Goal: Information Seeking & Learning: Compare options

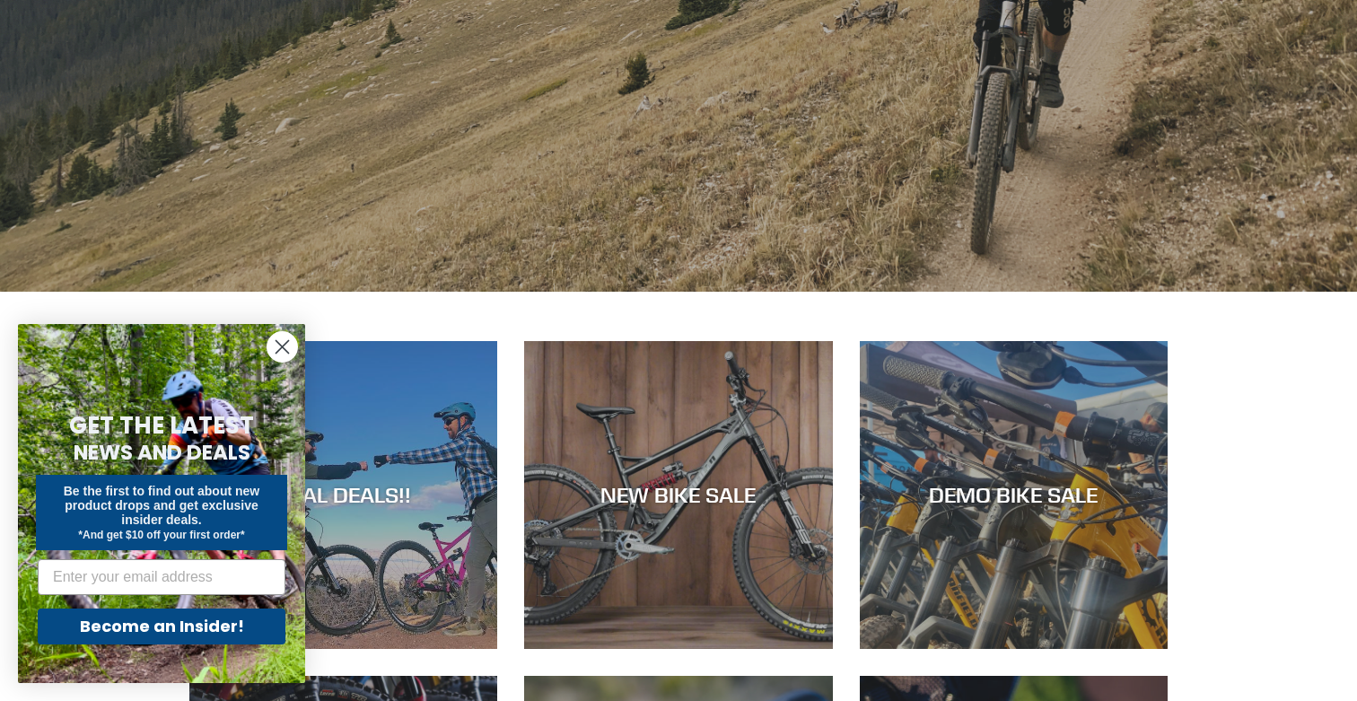
scroll to position [476, 0]
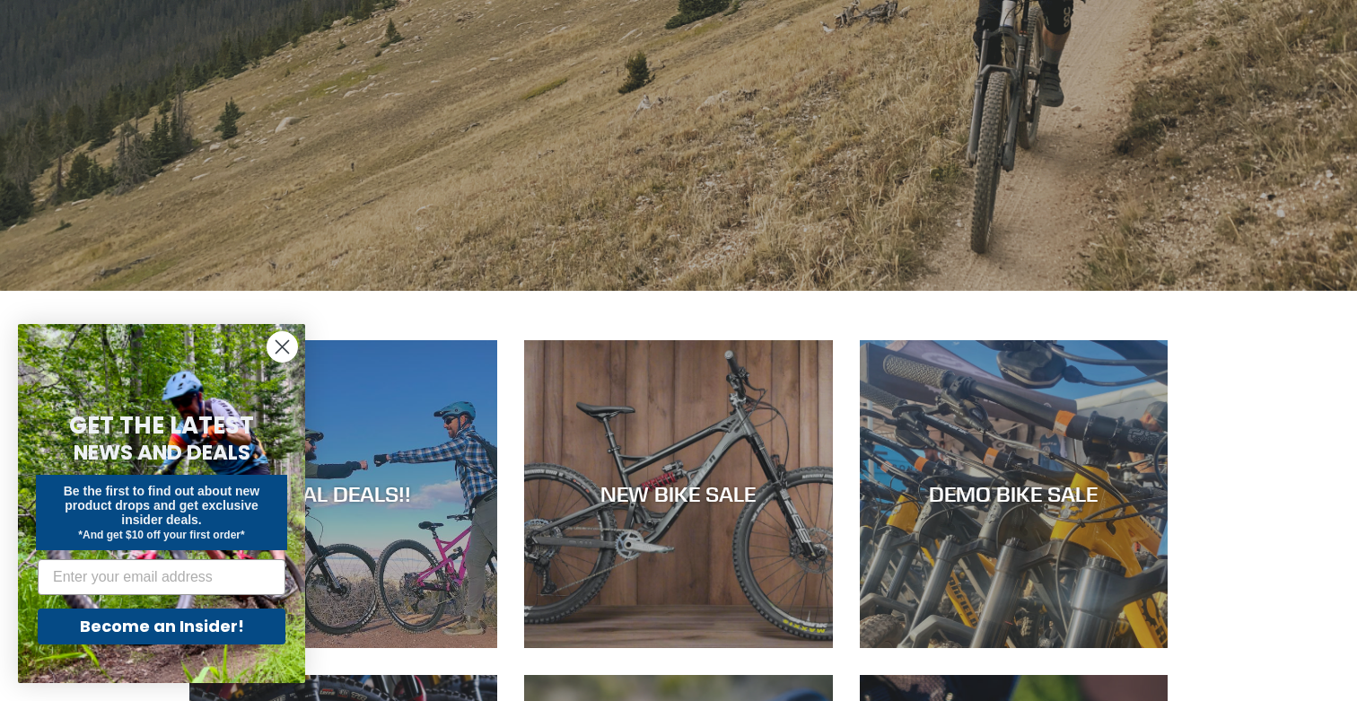
click at [275, 348] on circle "Close dialog" at bounding box center [282, 347] width 30 height 30
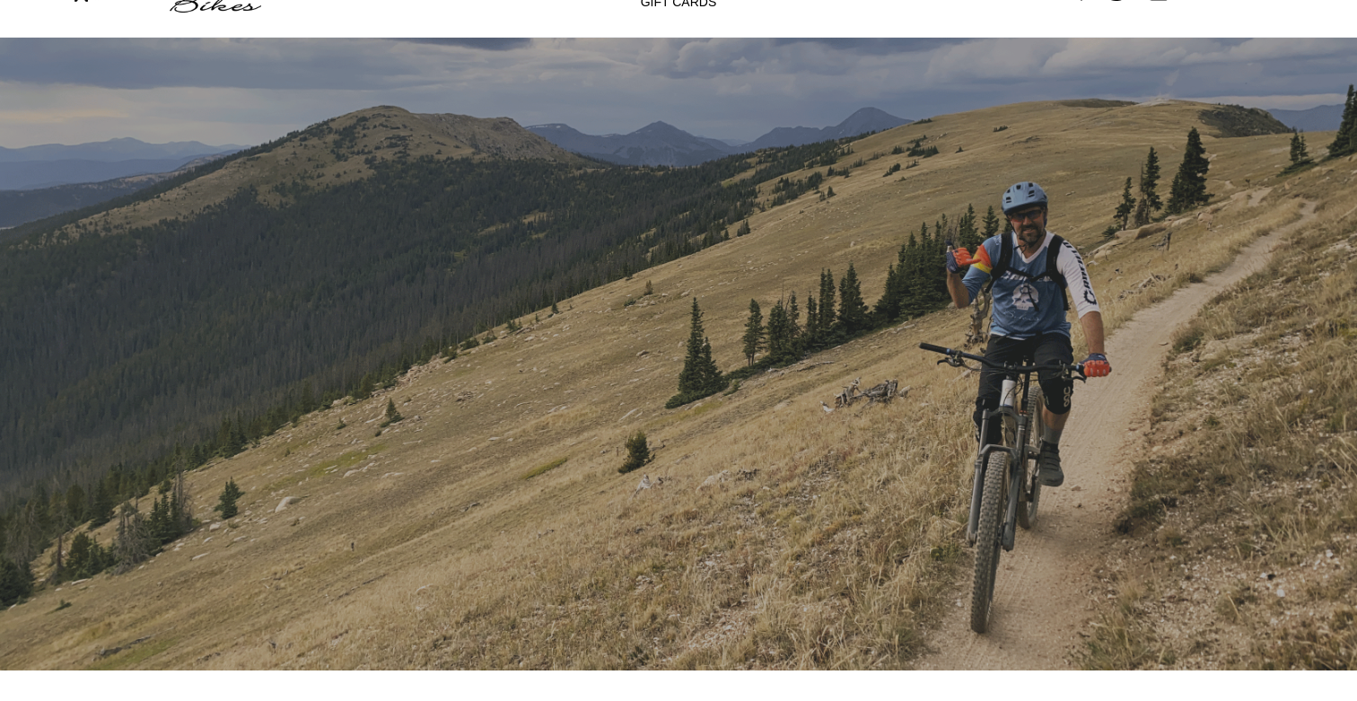
scroll to position [0, 0]
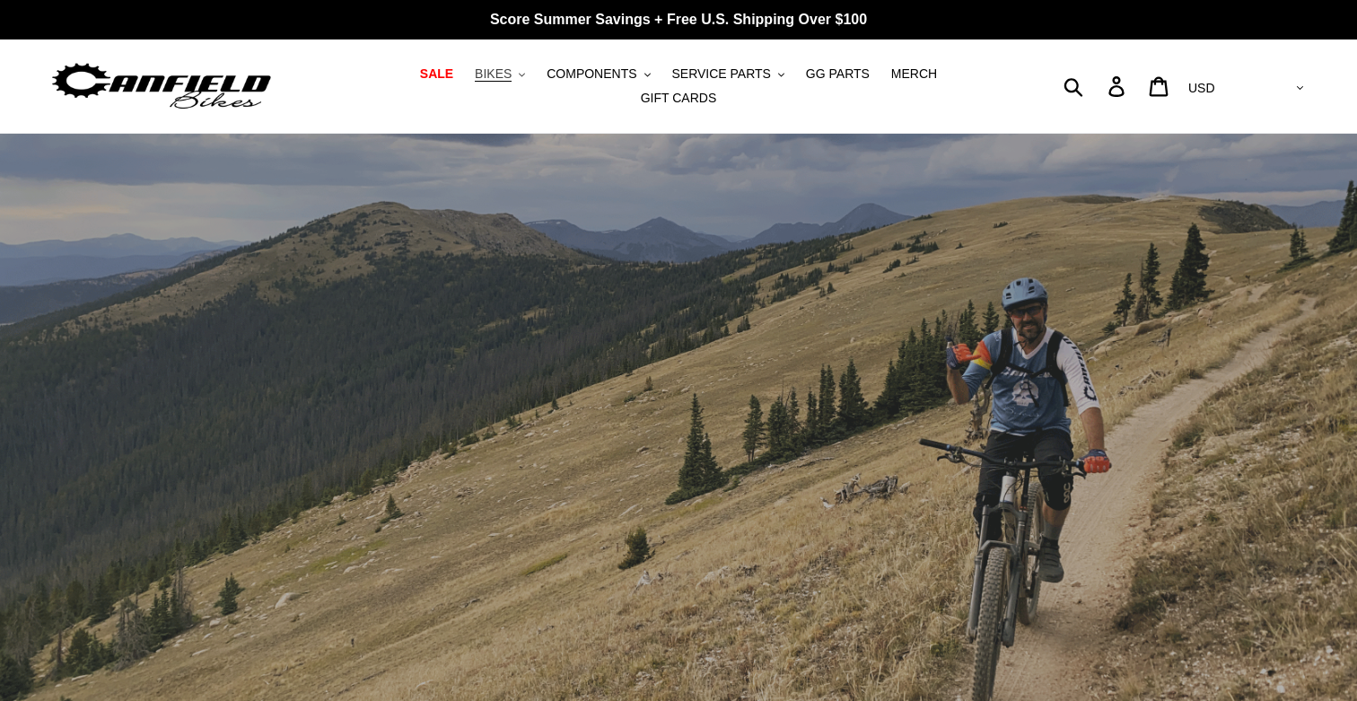
click at [475, 81] on span "BIKES" at bounding box center [493, 73] width 37 height 15
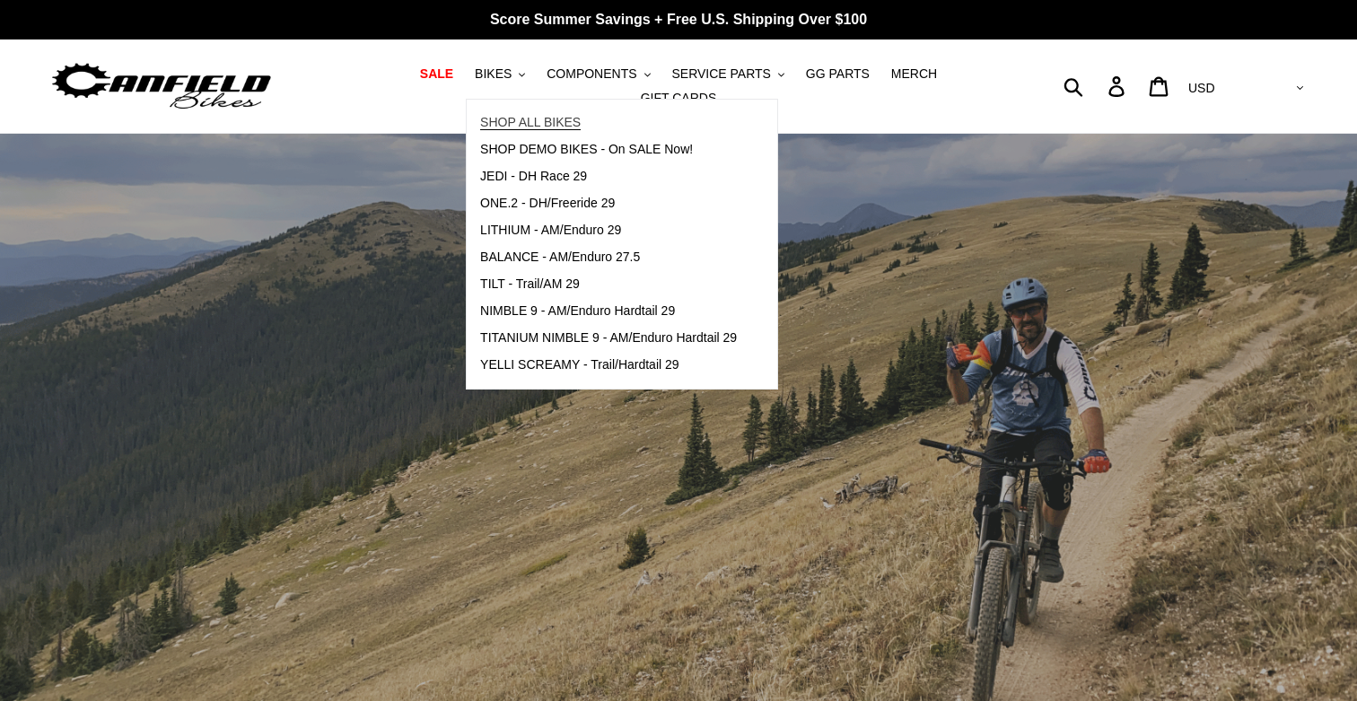
click at [480, 128] on span "SHOP ALL BIKES" at bounding box center [530, 122] width 100 height 15
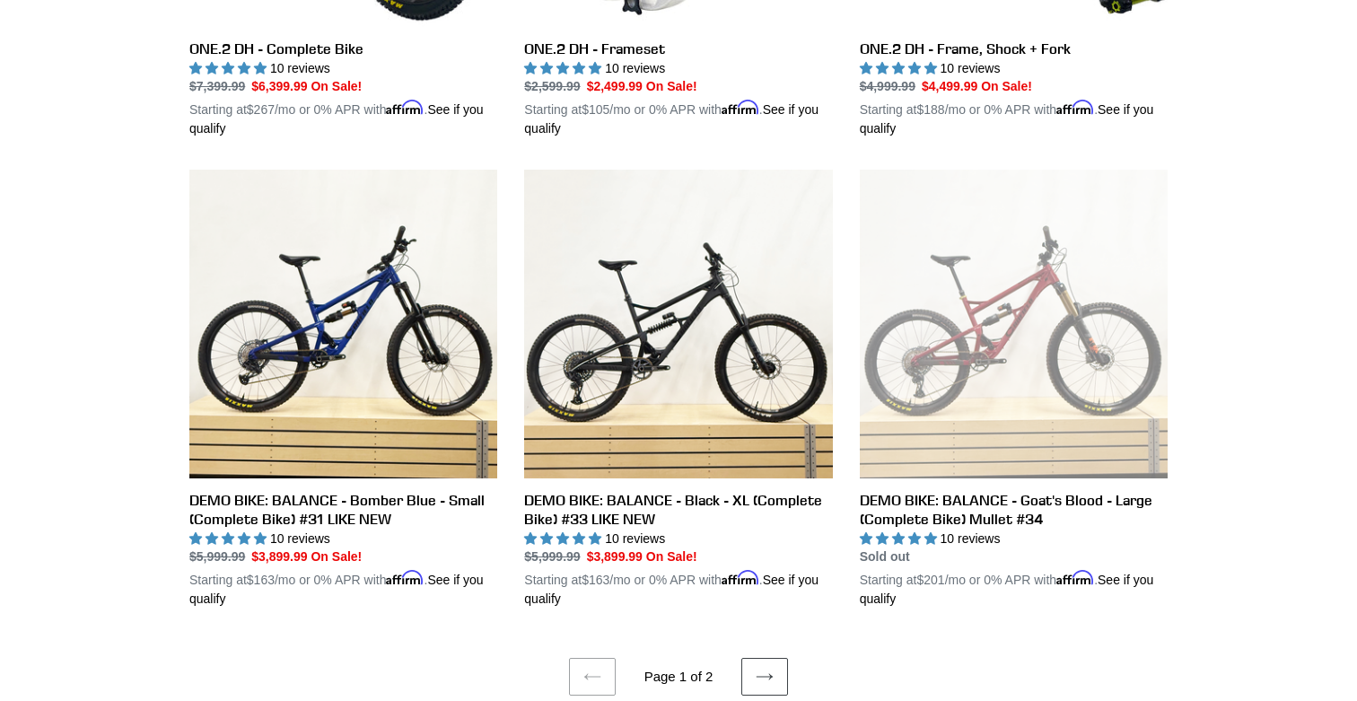
scroll to position [3537, 0]
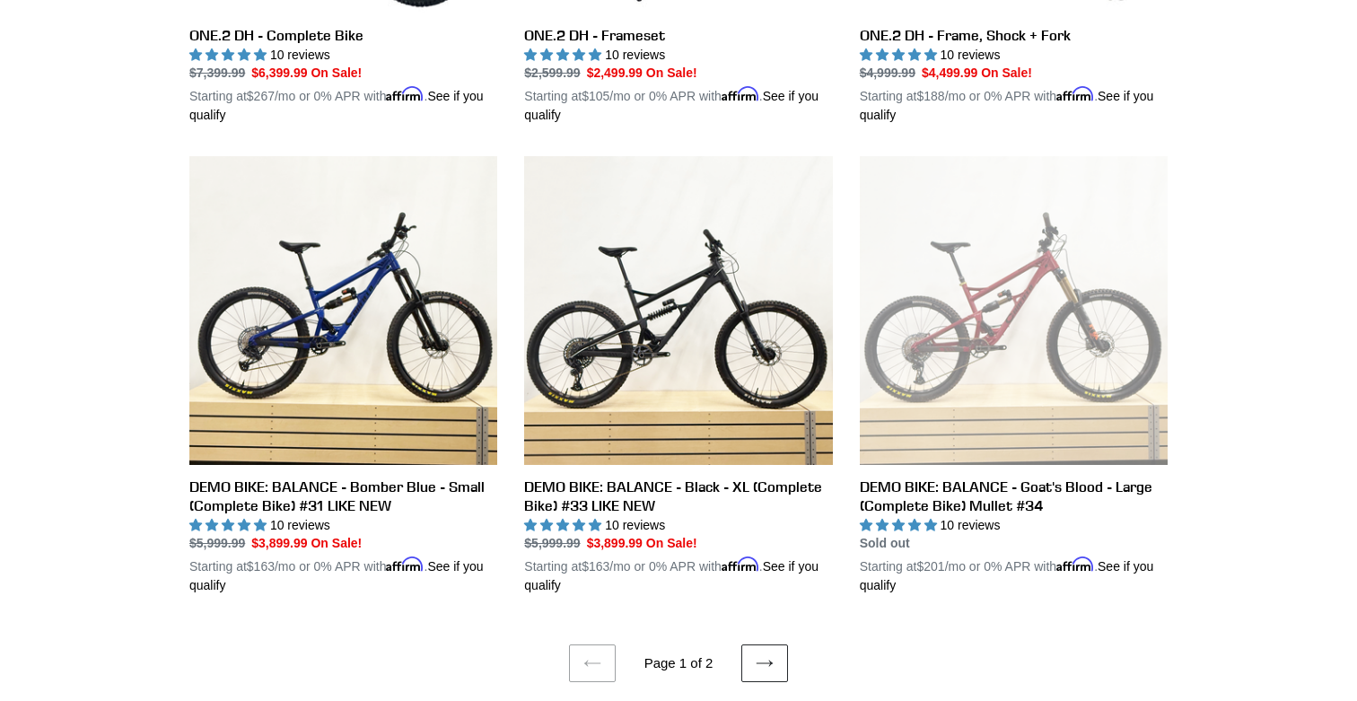
click at [762, 654] on icon at bounding box center [764, 663] width 18 height 18
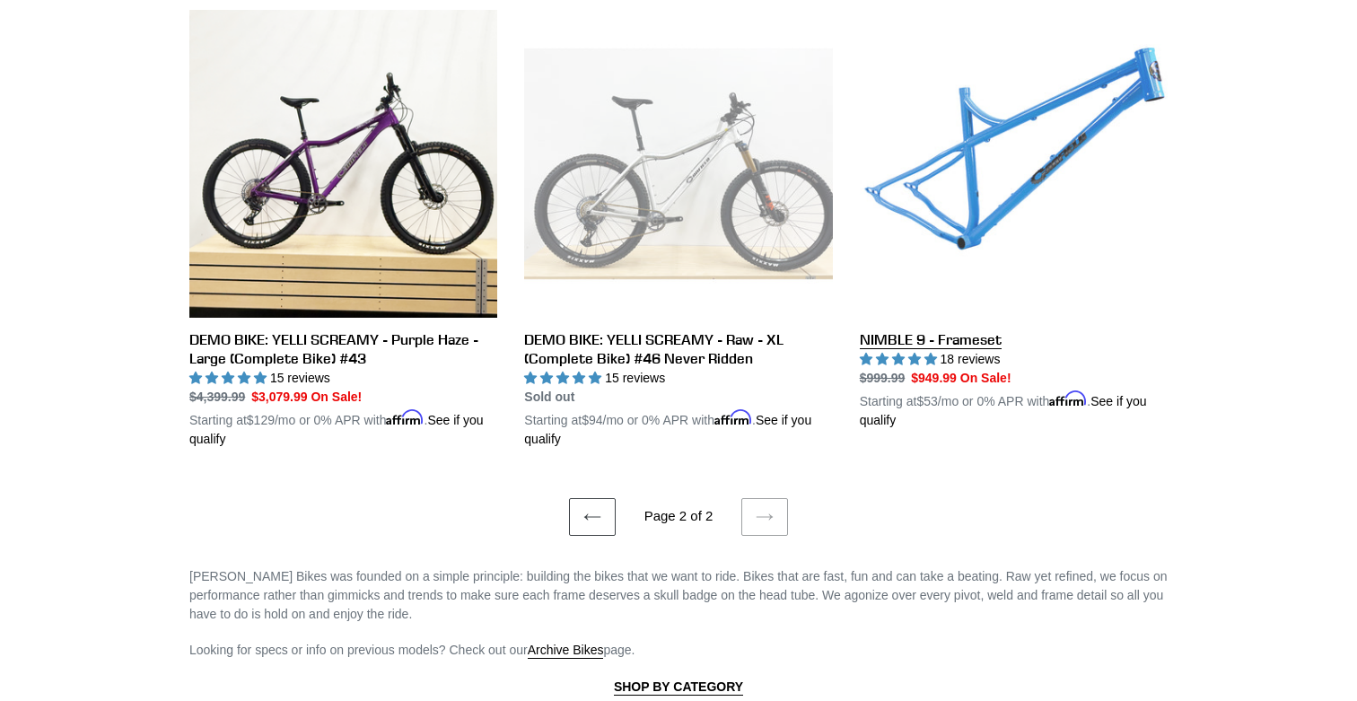
scroll to position [1936, 0]
click at [982, 213] on link "NIMBLE 9 - Frameset" at bounding box center [1014, 219] width 308 height 420
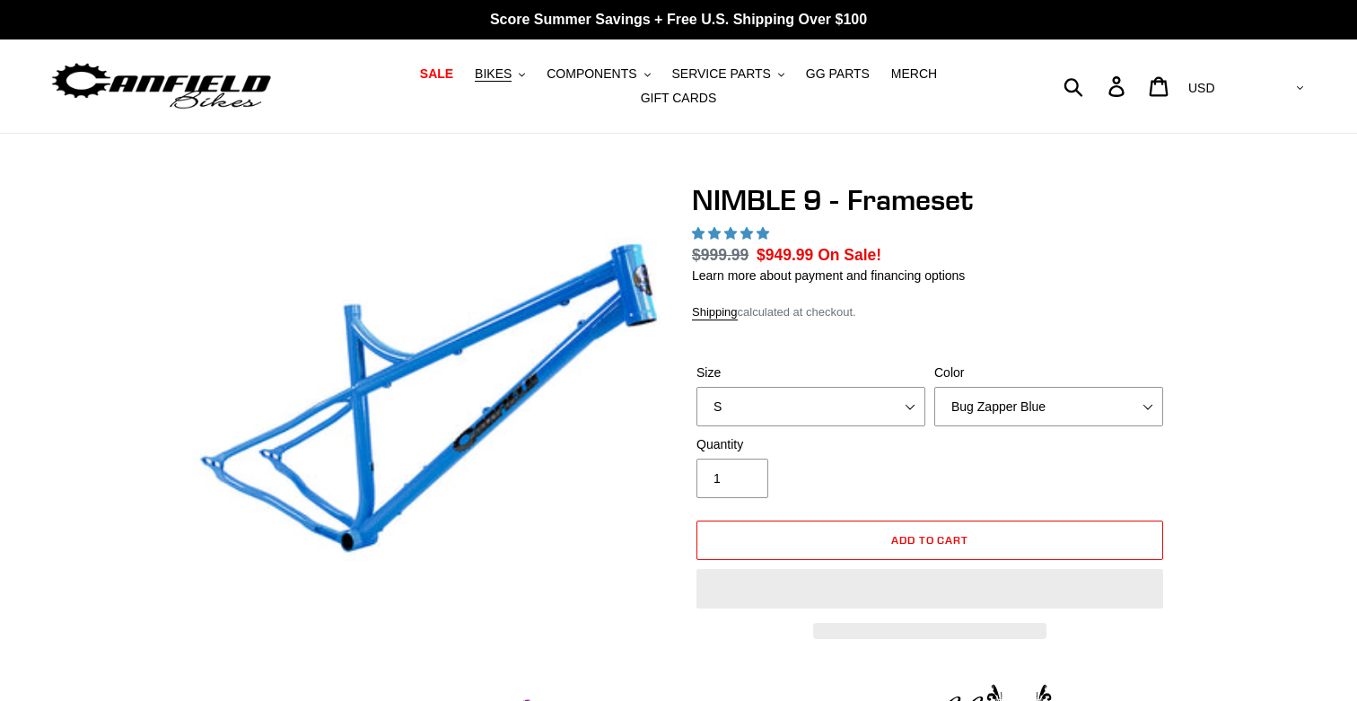
select select "highest-rating"
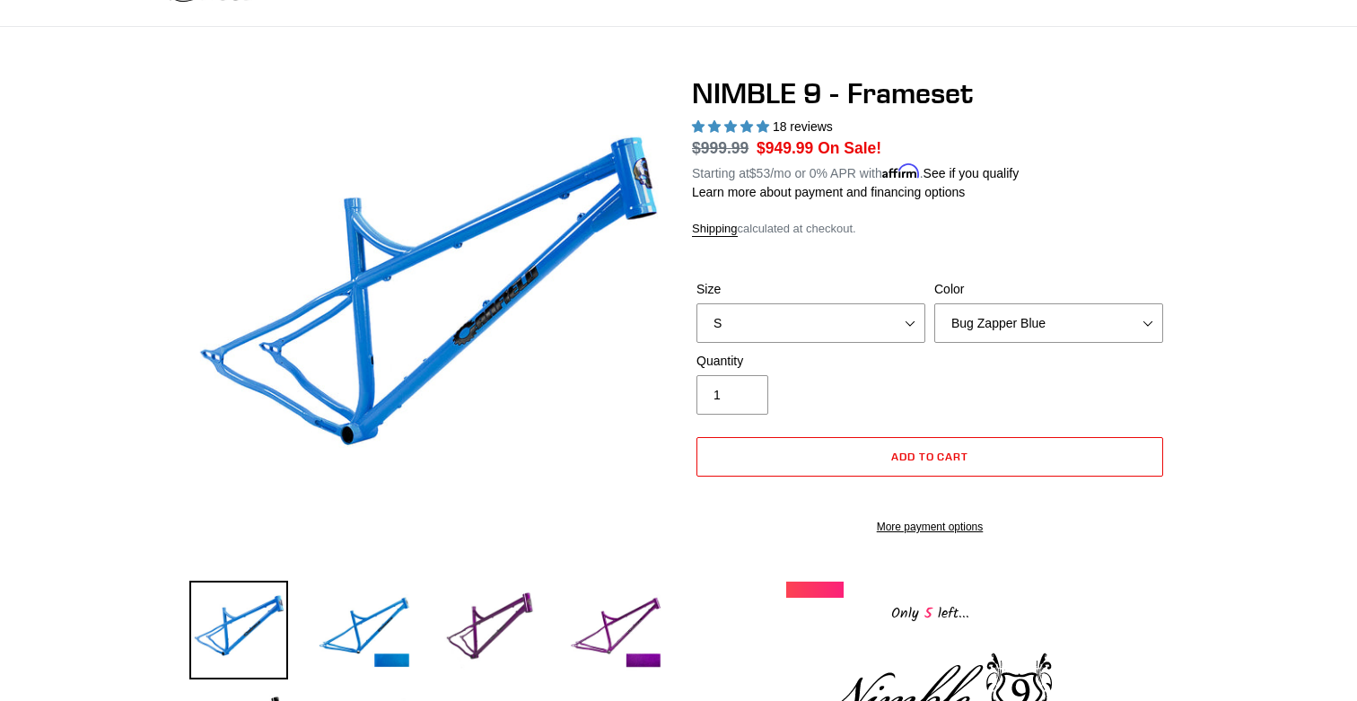
scroll to position [108, 0]
click at [900, 310] on select "S M L XL" at bounding box center [810, 321] width 229 height 39
click at [1034, 309] on select "Bug Zapper Blue Purple Haze -Sold Out Galaxy Black" at bounding box center [1048, 321] width 229 height 39
select select "Galaxy Black"
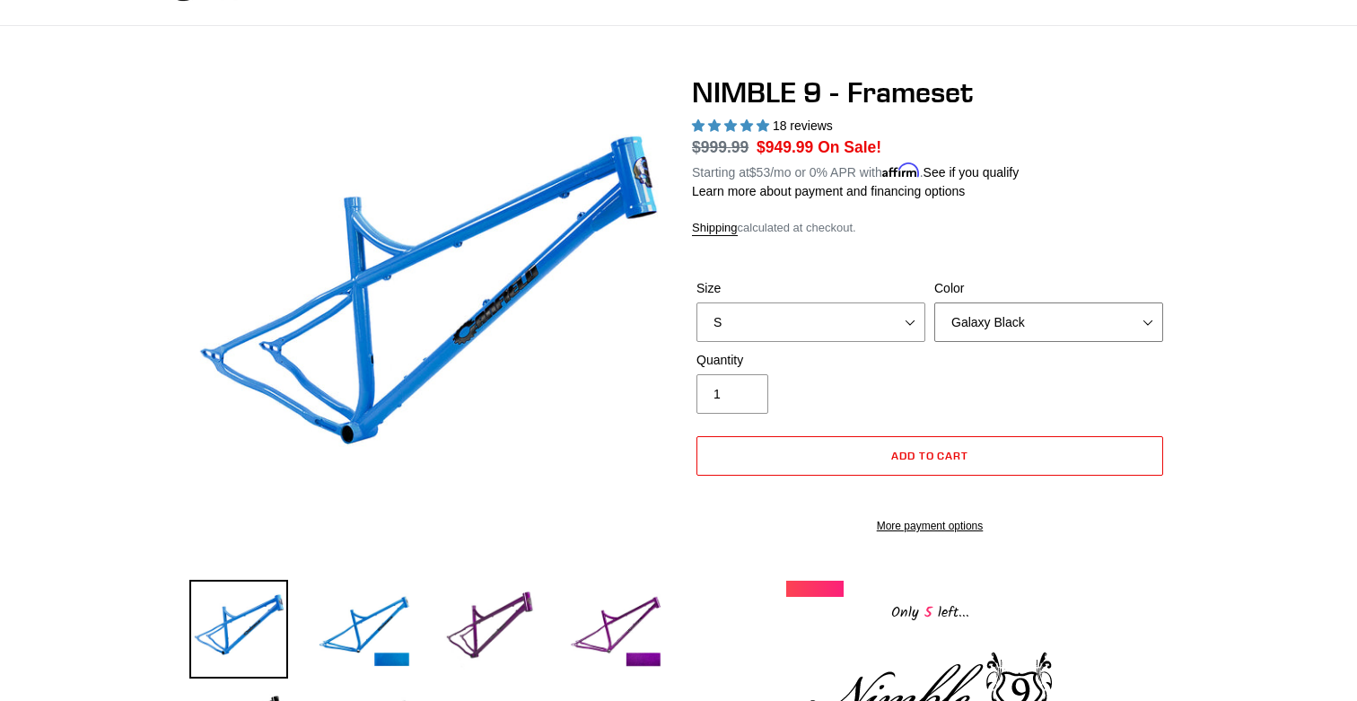
click at [934, 302] on select "Bug Zapper Blue Purple Haze -Sold Out Galaxy Black" at bounding box center [1048, 321] width 229 height 39
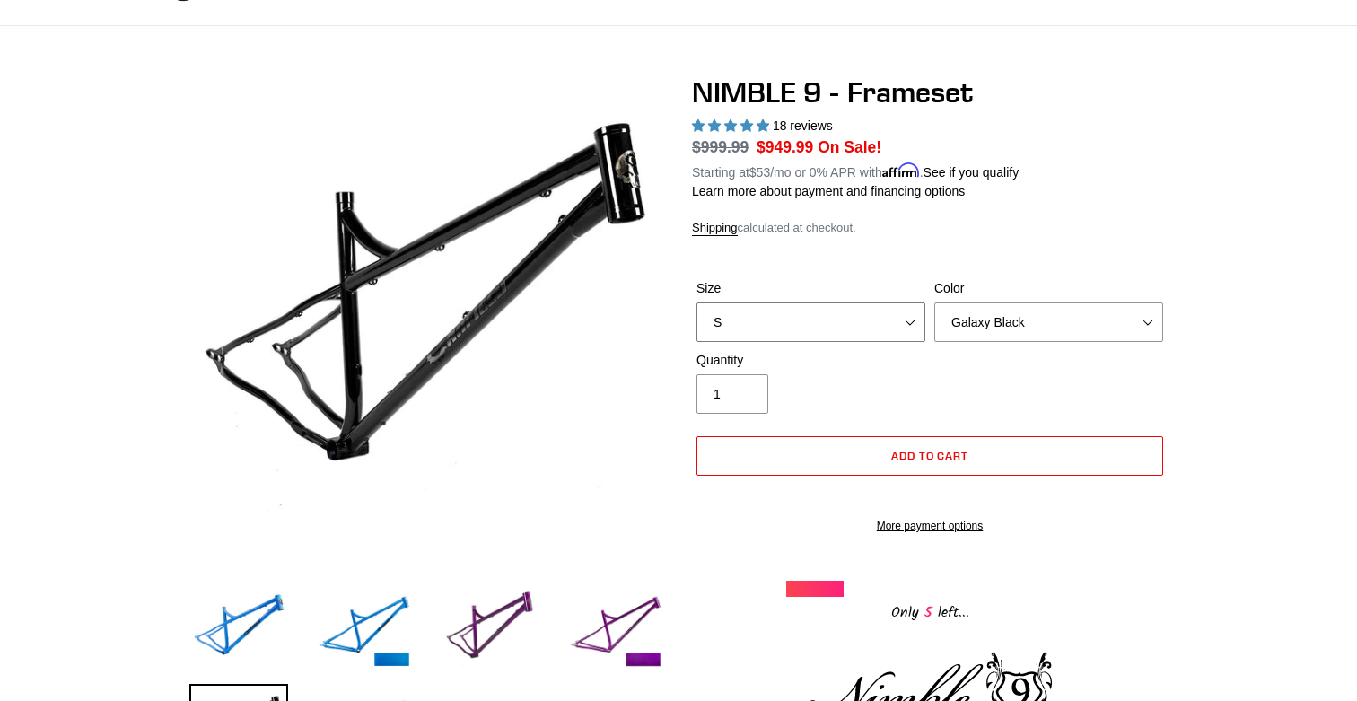
click at [864, 314] on select "S M L XL" at bounding box center [810, 321] width 229 height 39
select select "M"
click at [696, 302] on select "S M L XL" at bounding box center [810, 321] width 229 height 39
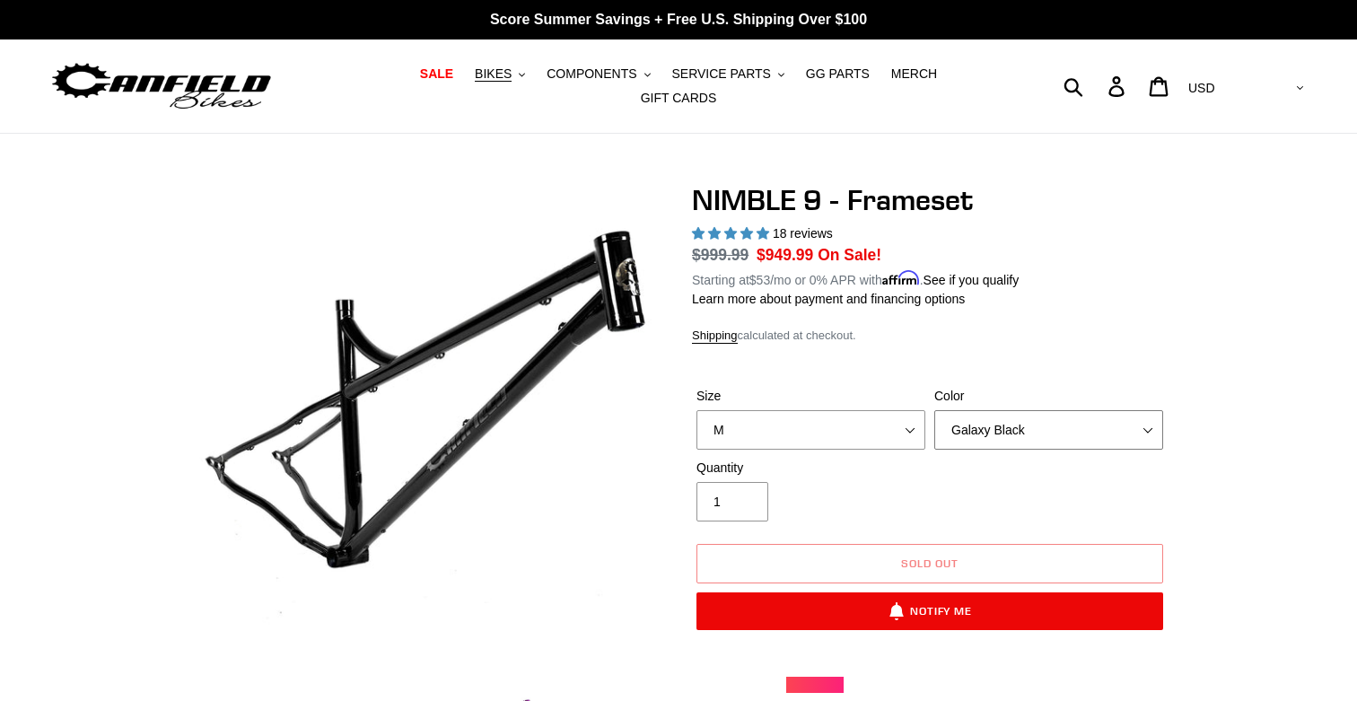
click at [963, 422] on select "Bug Zapper Blue Purple Haze -Sold Out Galaxy Black" at bounding box center [1048, 429] width 229 height 39
select select "Bug Zapper Blue"
click at [934, 410] on select "Bug Zapper Blue Purple Haze -Sold Out Galaxy Black" at bounding box center [1048, 429] width 229 height 39
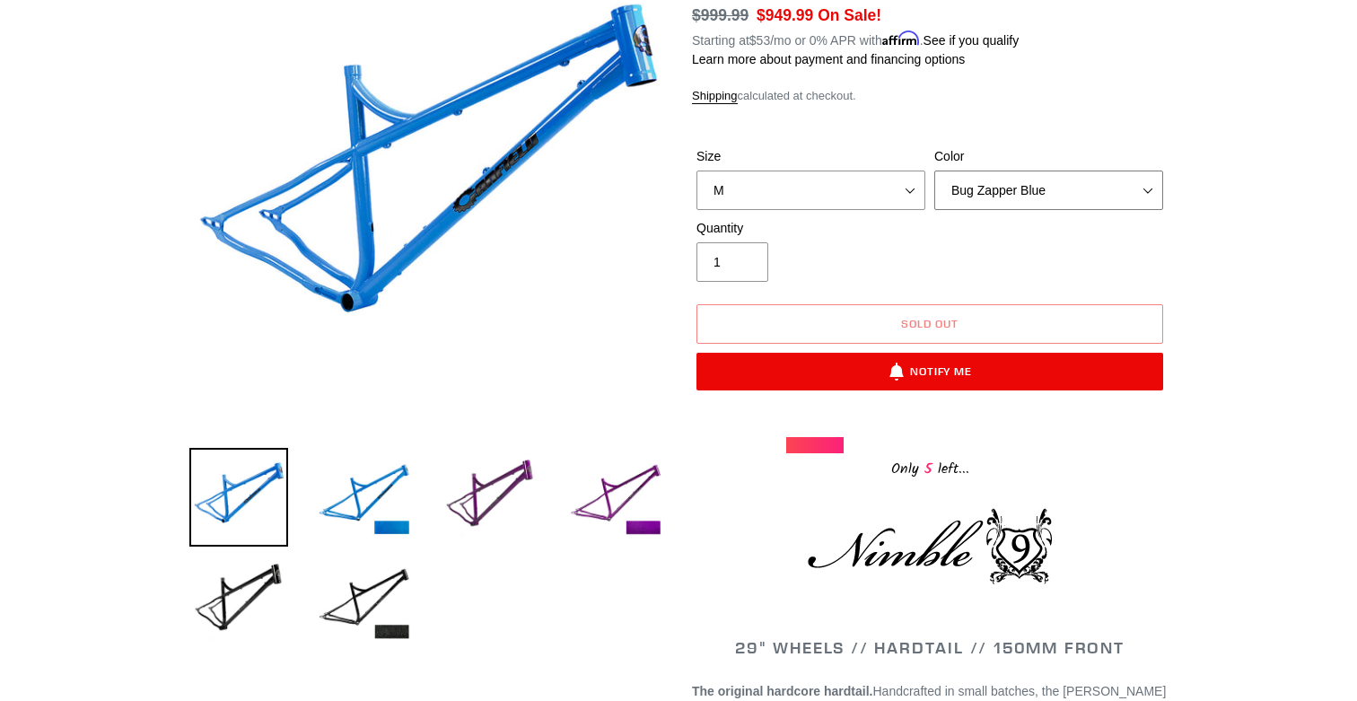
scroll to position [241, 0]
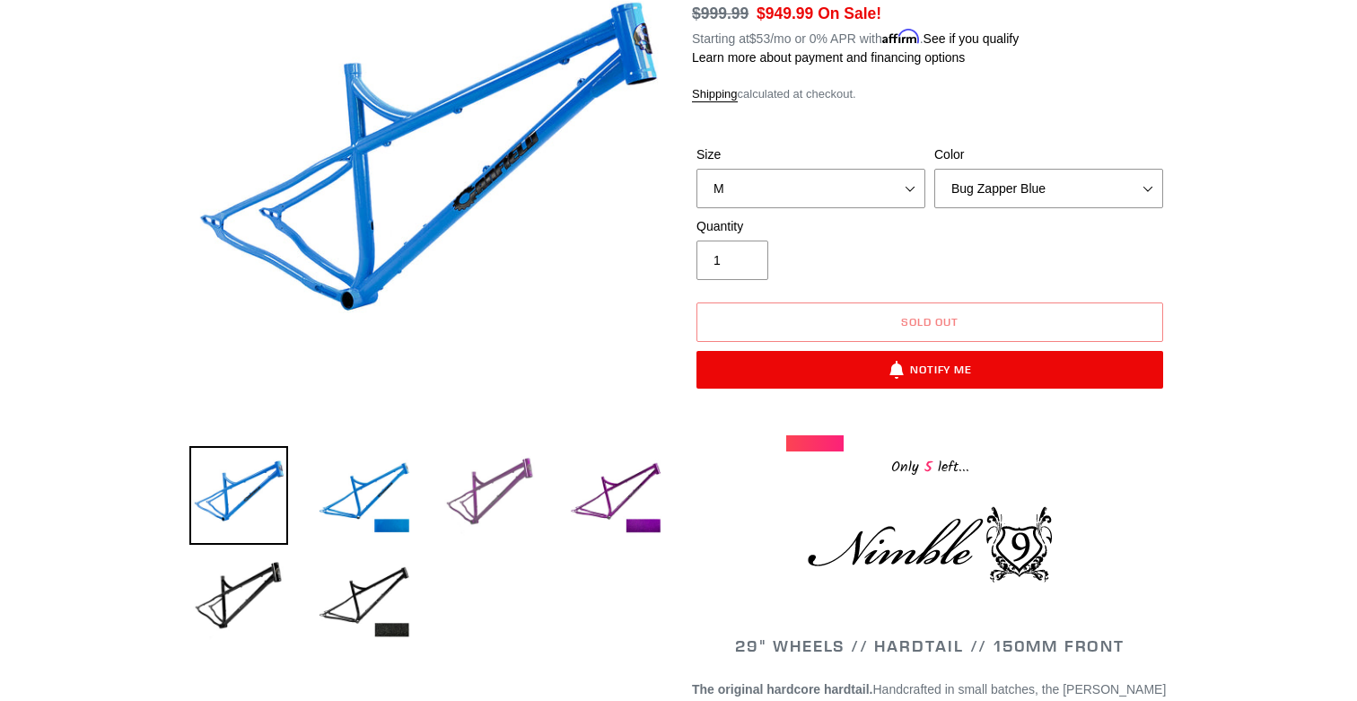
click at [495, 480] on img at bounding box center [490, 495] width 99 height 99
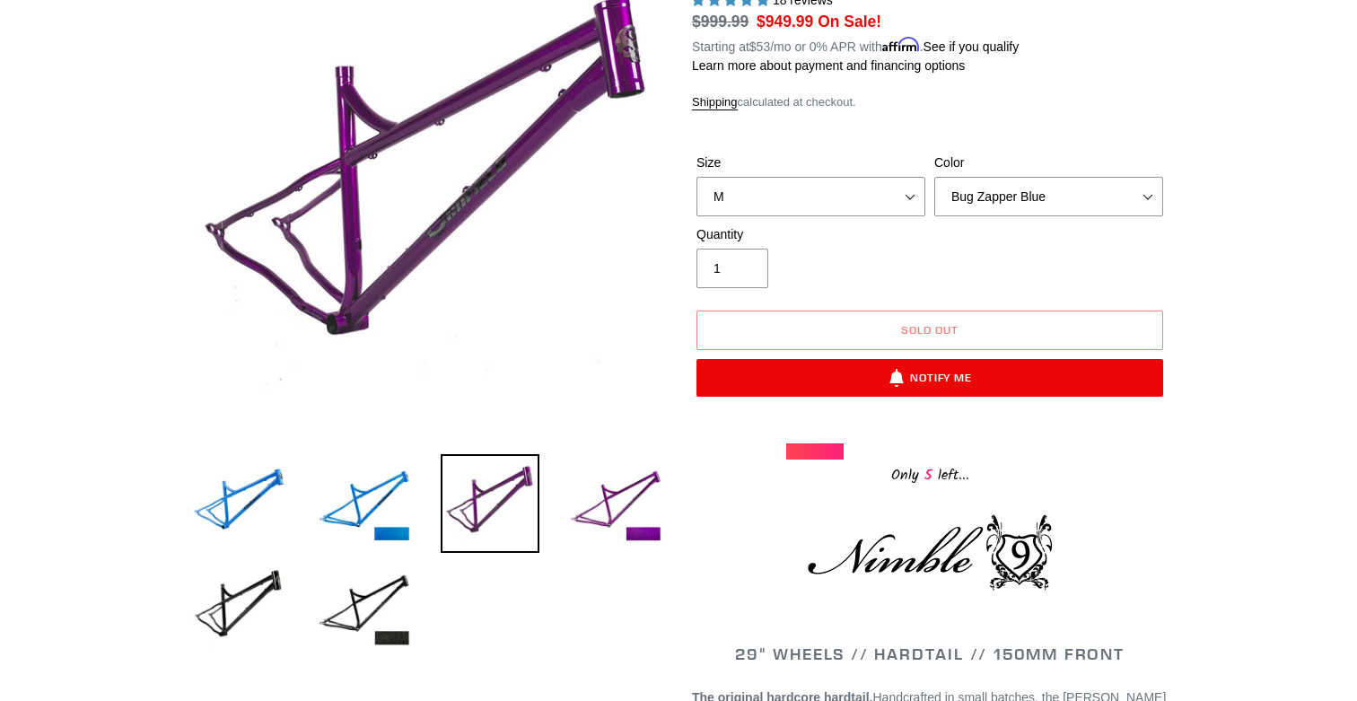
scroll to position [229, 0]
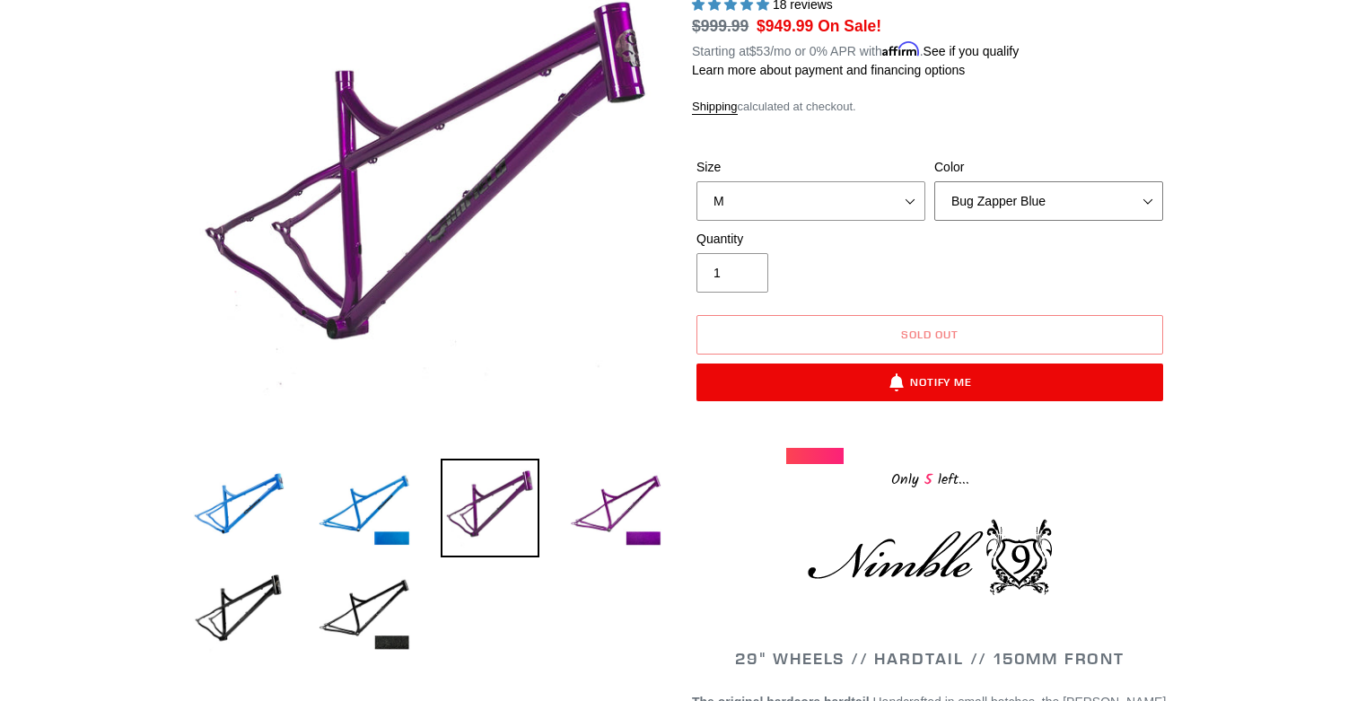
click at [973, 184] on select "Bug Zapper Blue Purple Haze -Sold Out Galaxy Black" at bounding box center [1048, 200] width 229 height 39
click at [934, 181] on select "Bug Zapper Blue Purple Haze -Sold Out Galaxy Black" at bounding box center [1048, 200] width 229 height 39
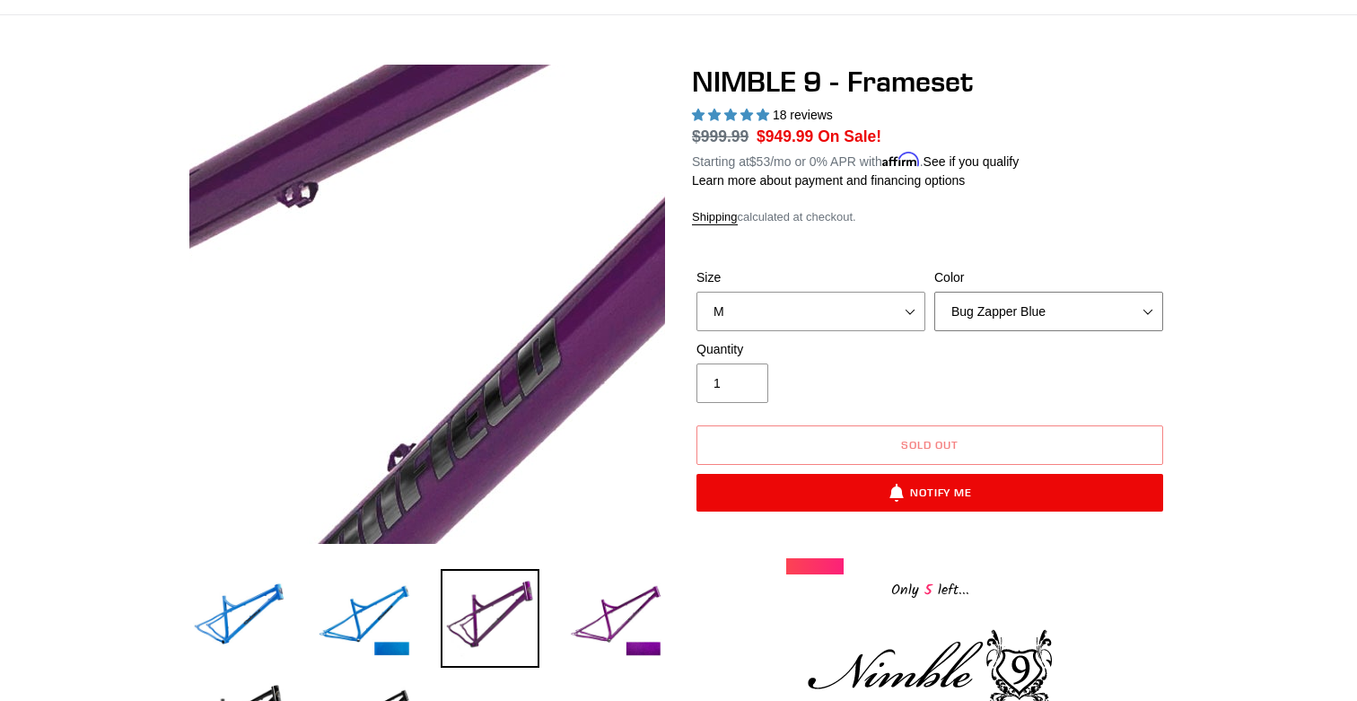
scroll to position [0, 0]
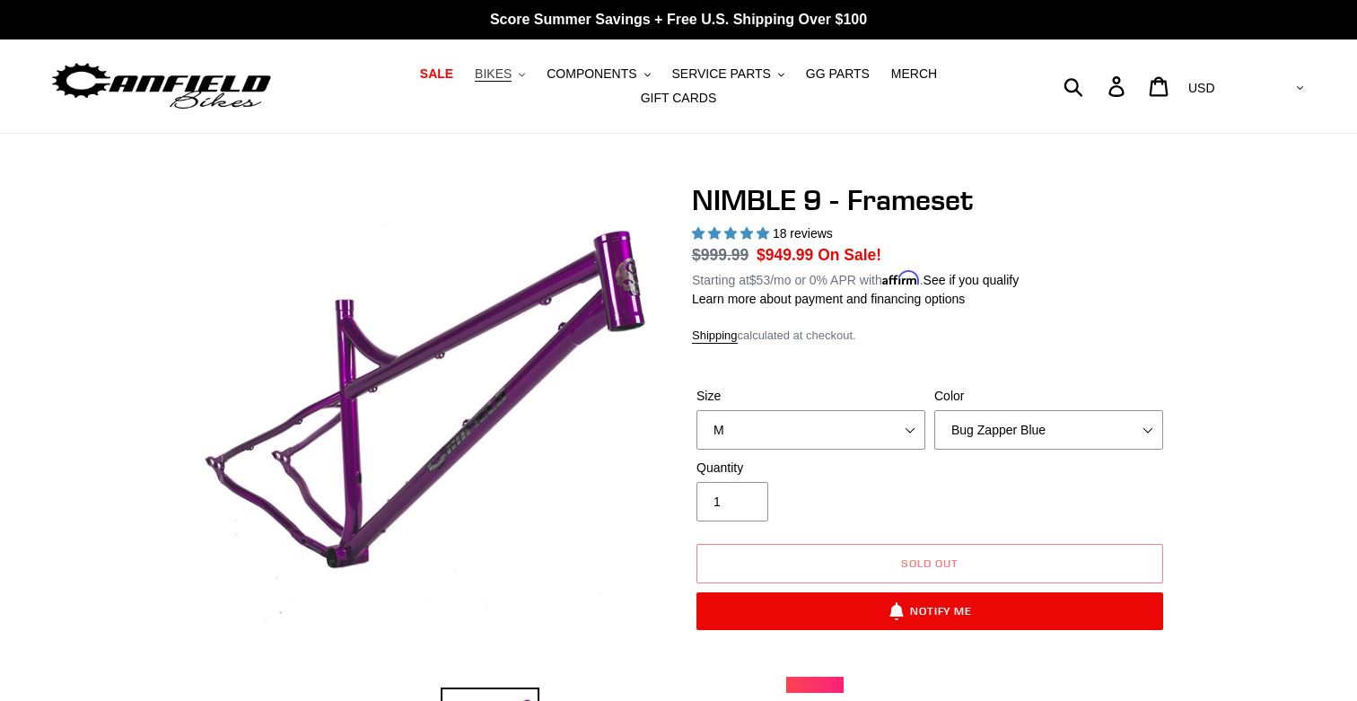
click at [475, 79] on span "BIKES" at bounding box center [493, 73] width 37 height 15
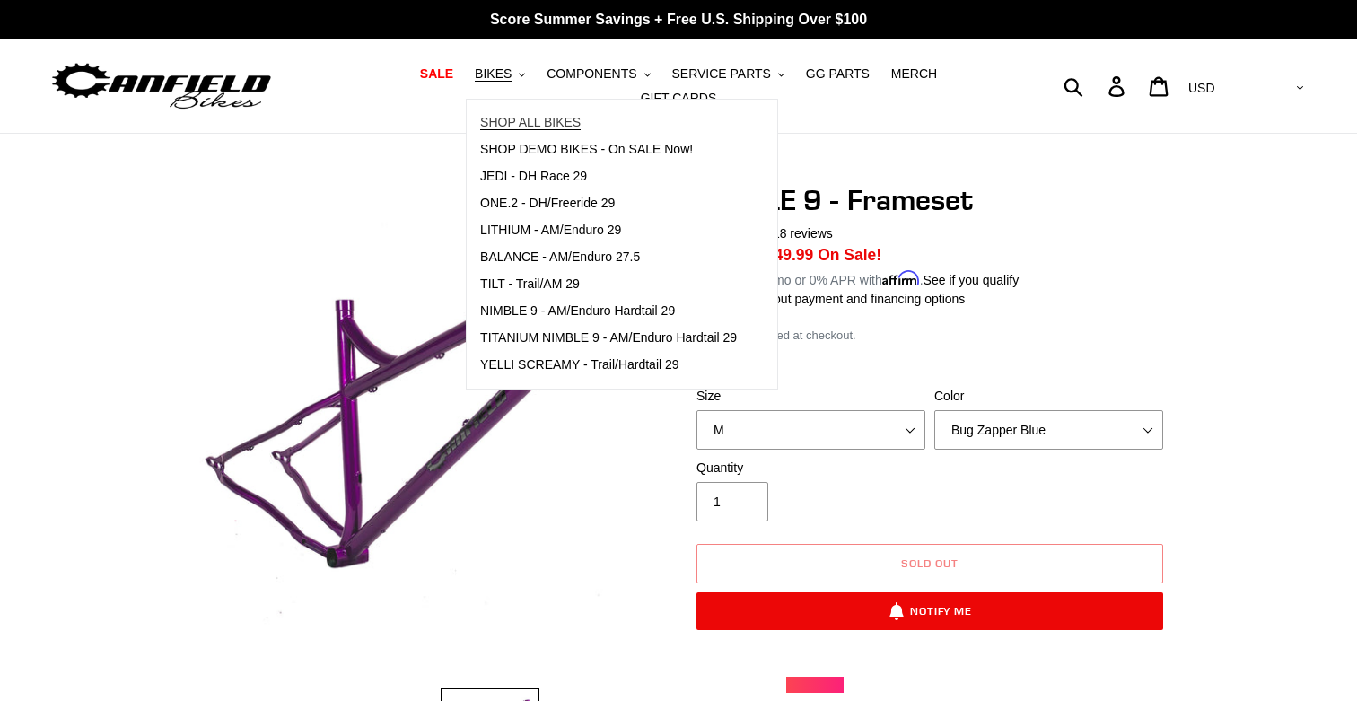
click at [480, 126] on span "SHOP ALL BIKES" at bounding box center [530, 122] width 100 height 15
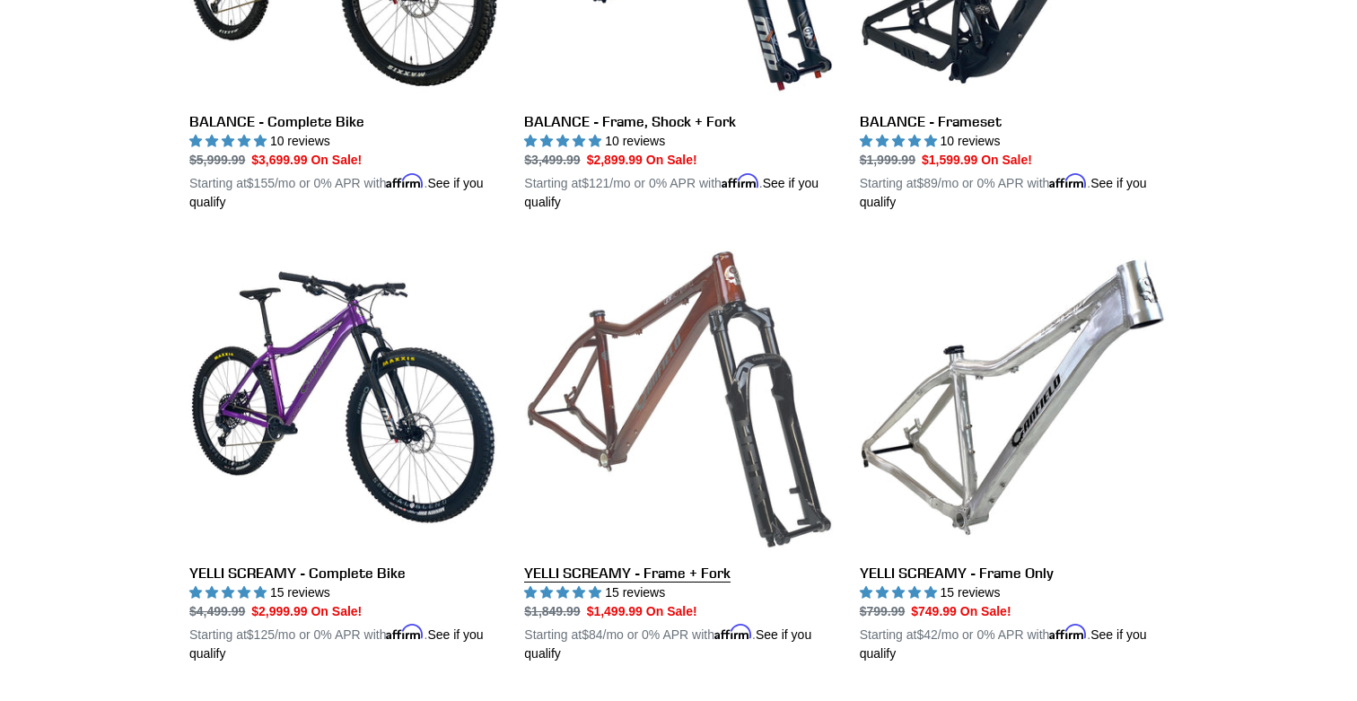
scroll to position [1196, 0]
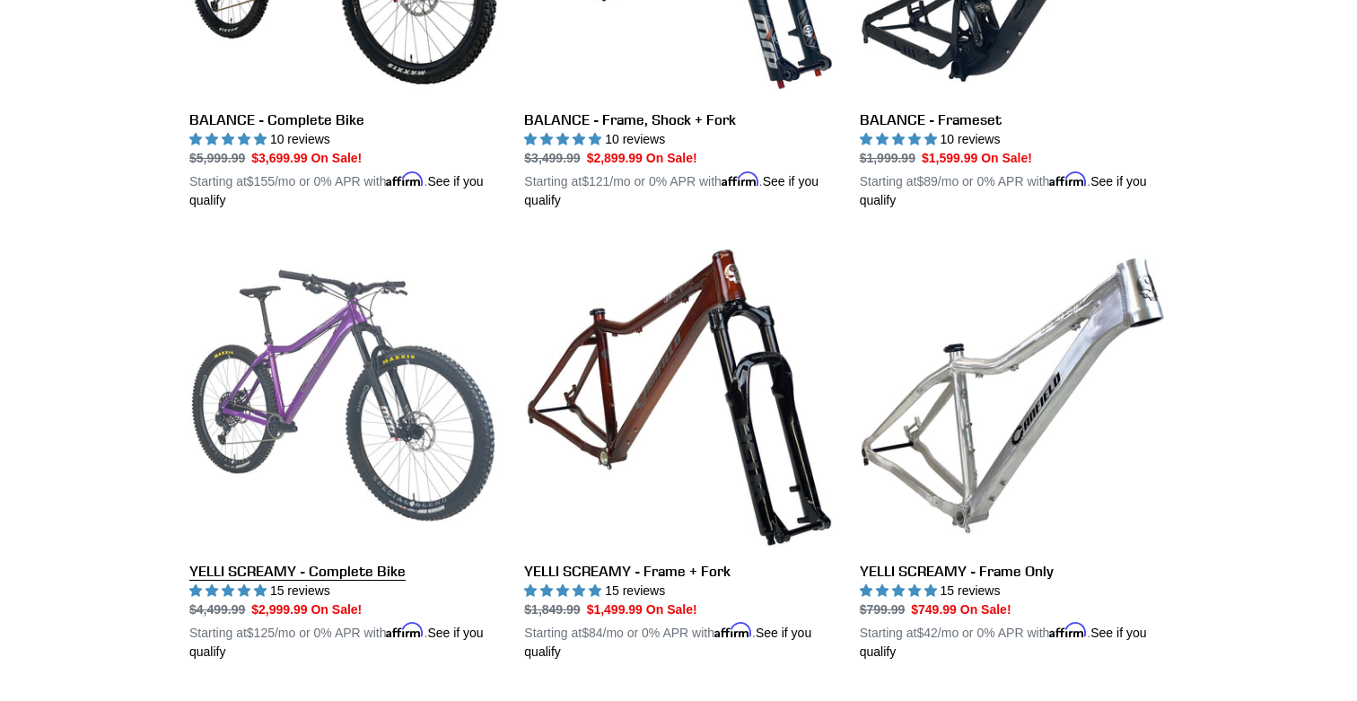
click at [320, 349] on link "YELLI SCREAMY - Complete Bike" at bounding box center [343, 451] width 308 height 420
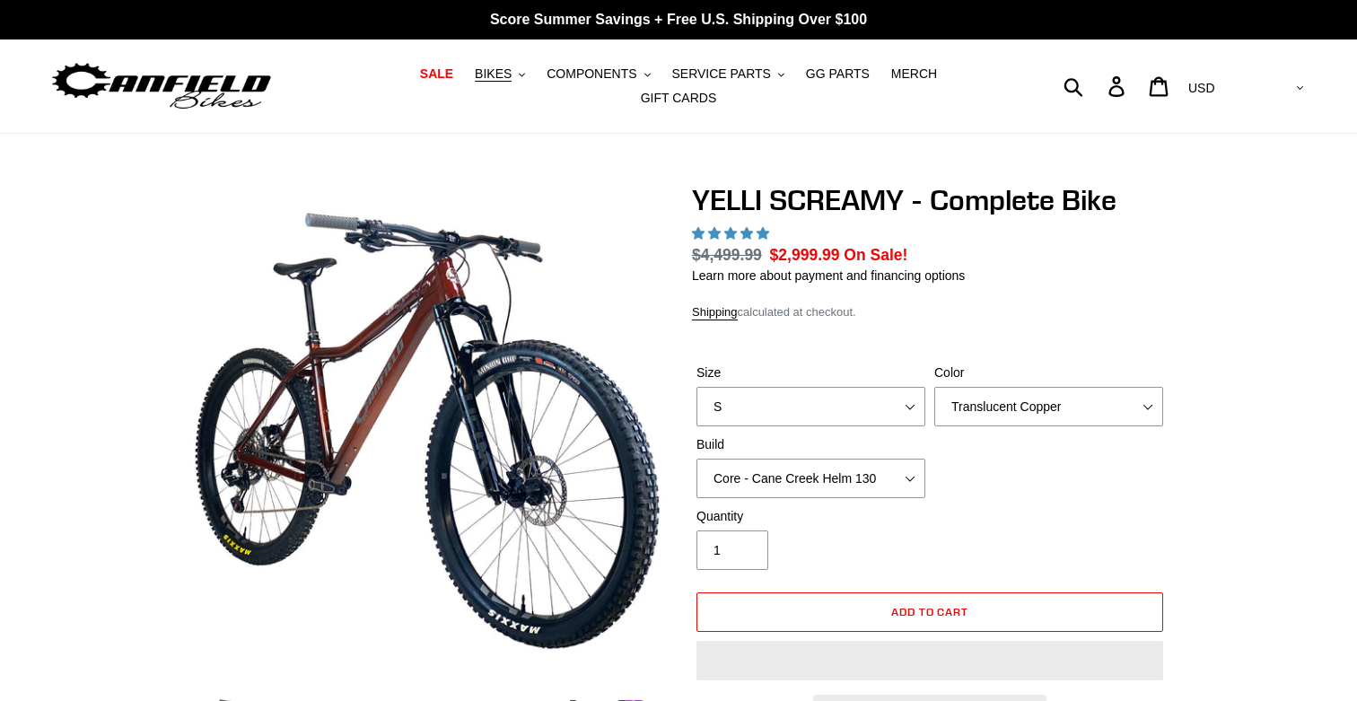
select select "highest-rating"
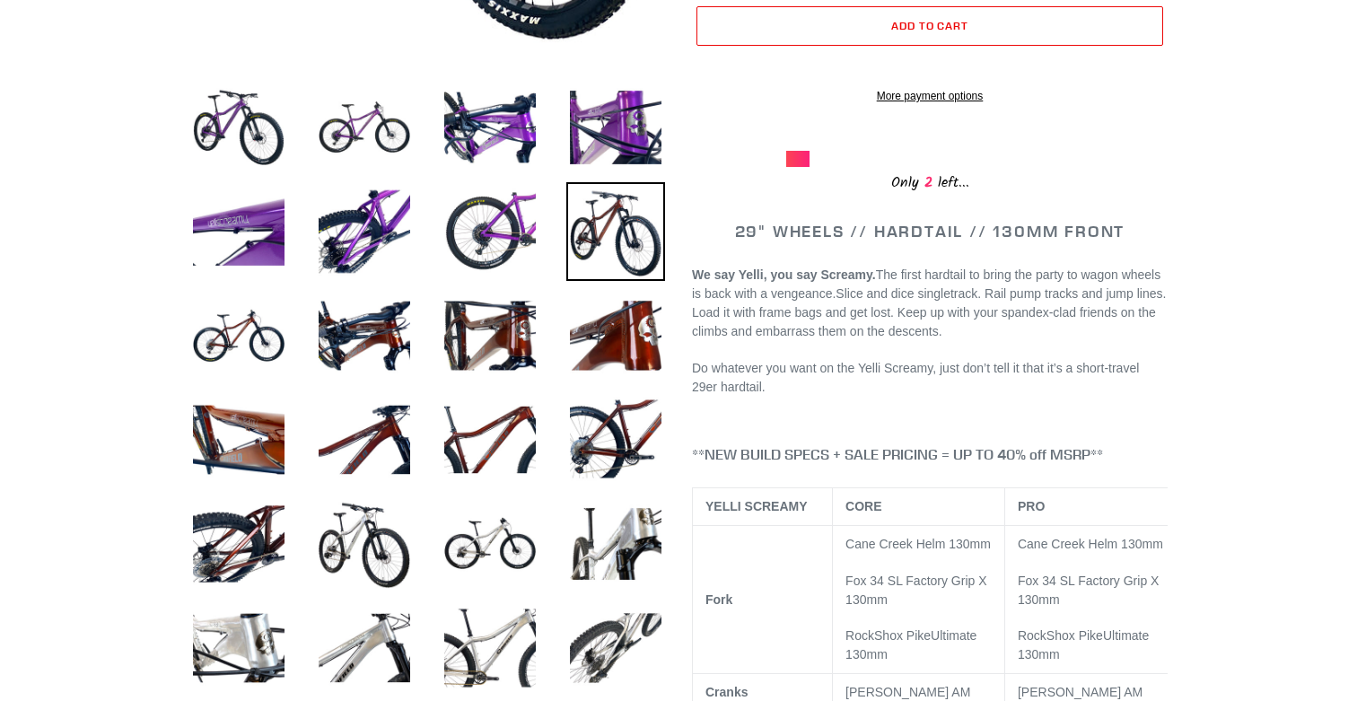
scroll to position [602, 0]
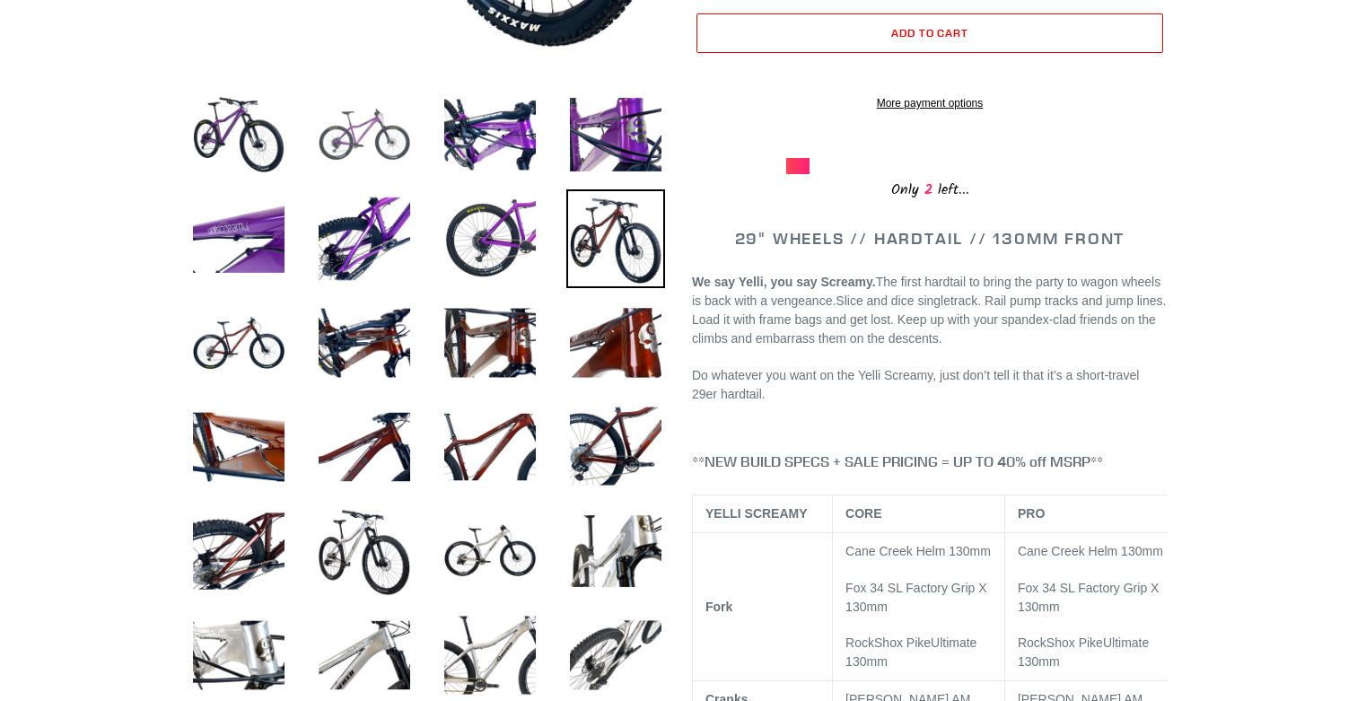
click at [348, 127] on img at bounding box center [364, 134] width 99 height 99
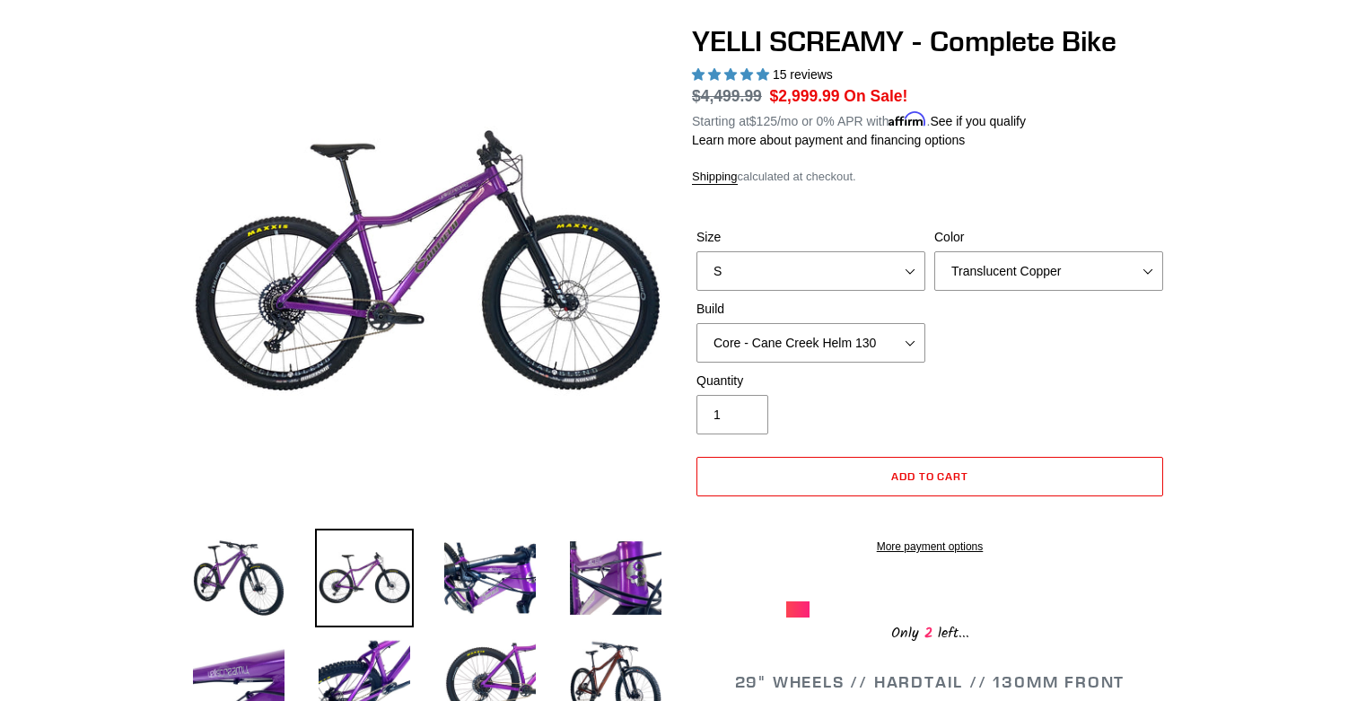
scroll to position [157, 0]
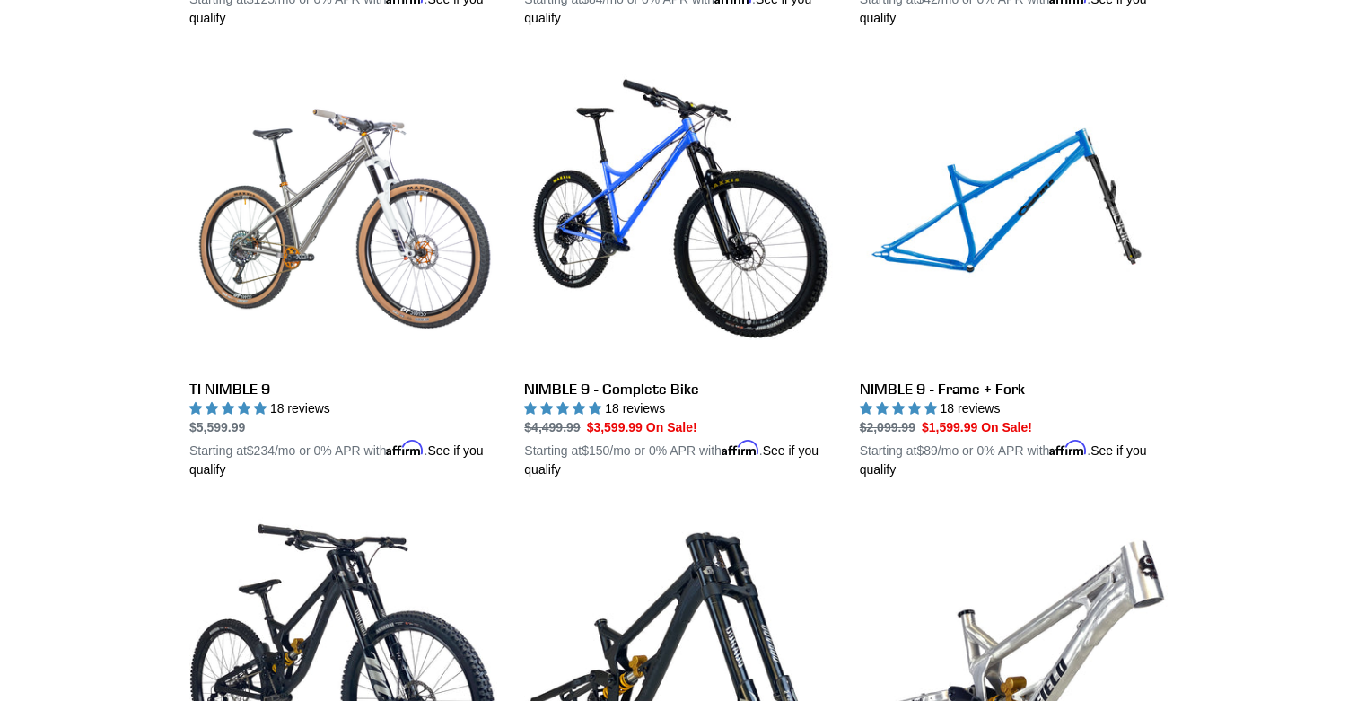
scroll to position [1830, 0]
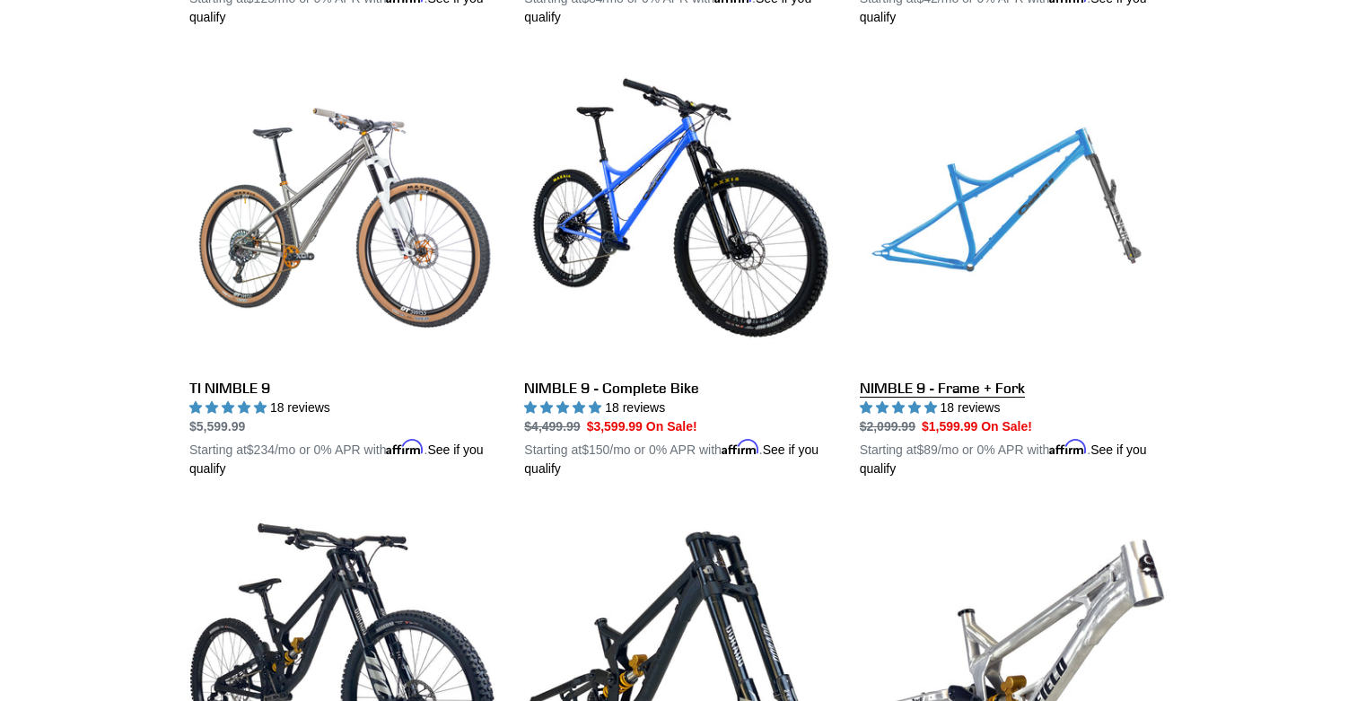
click at [932, 209] on link "NIMBLE 9 - Frame + Fork" at bounding box center [1014, 268] width 308 height 420
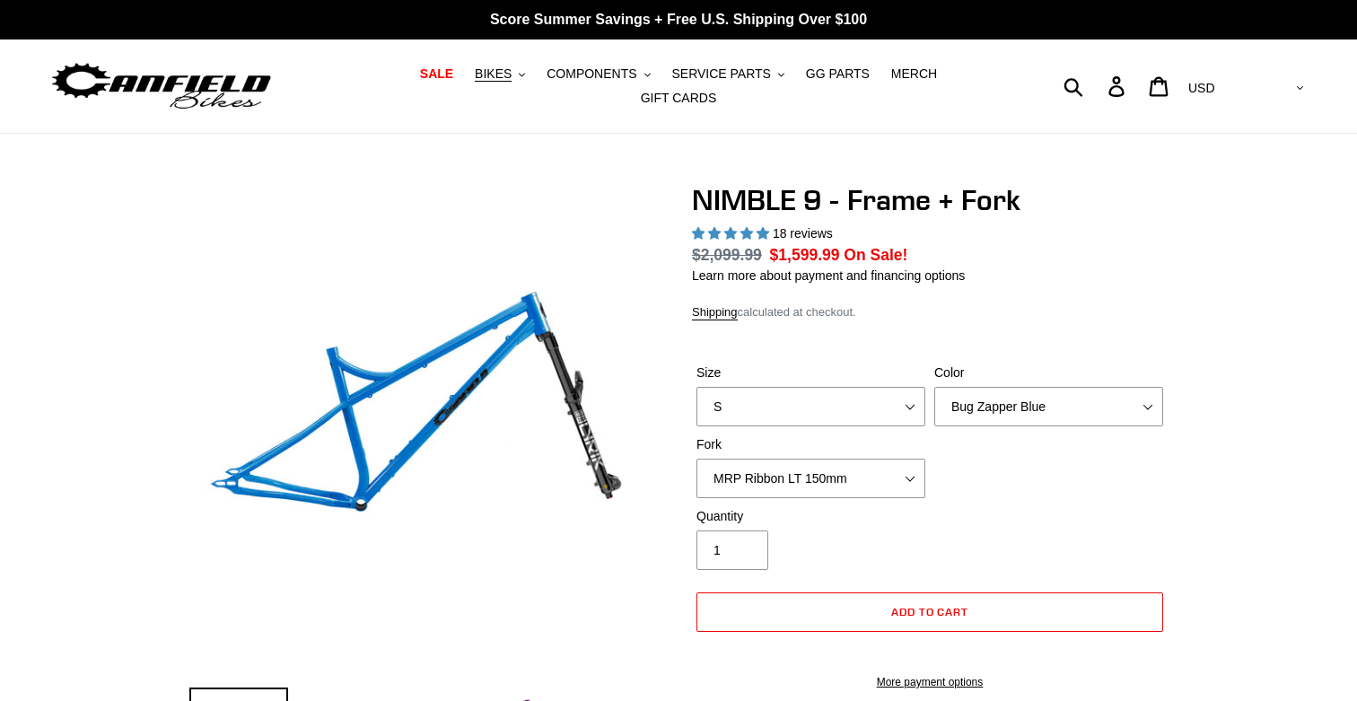
select select "highest-rating"
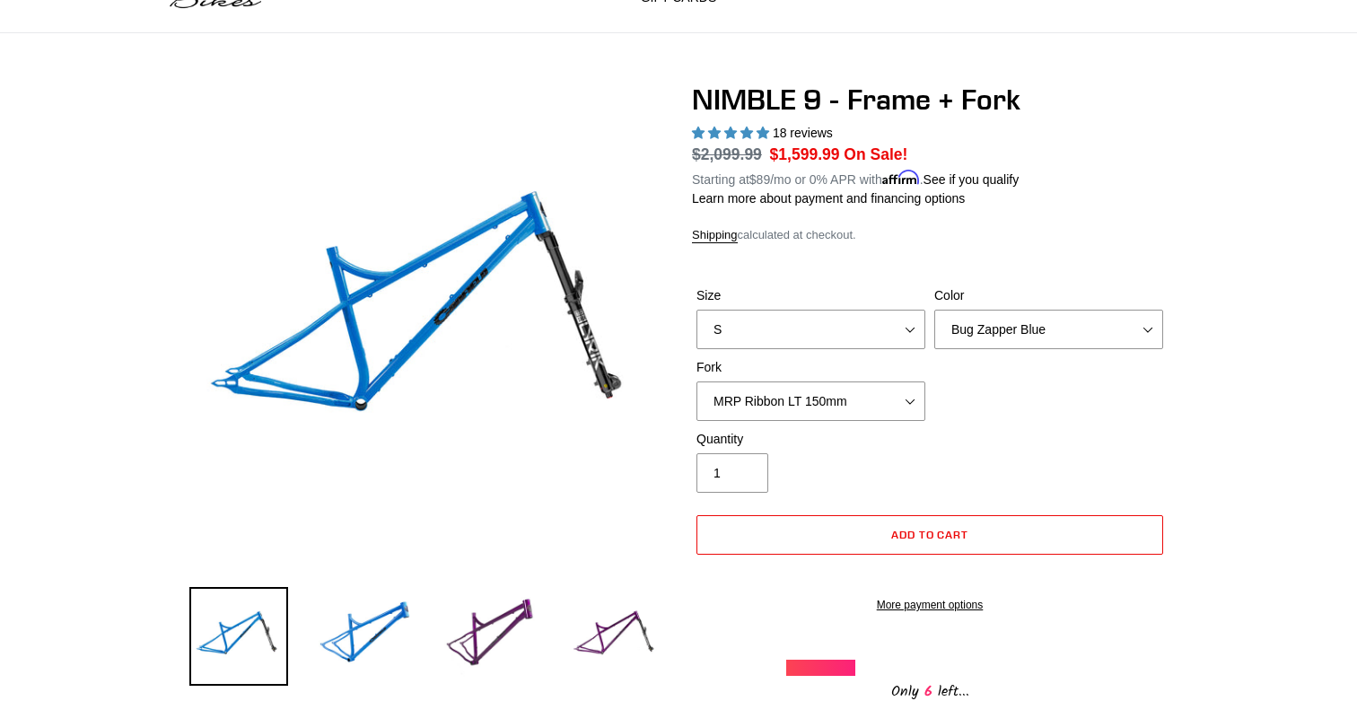
scroll to position [106, 0]
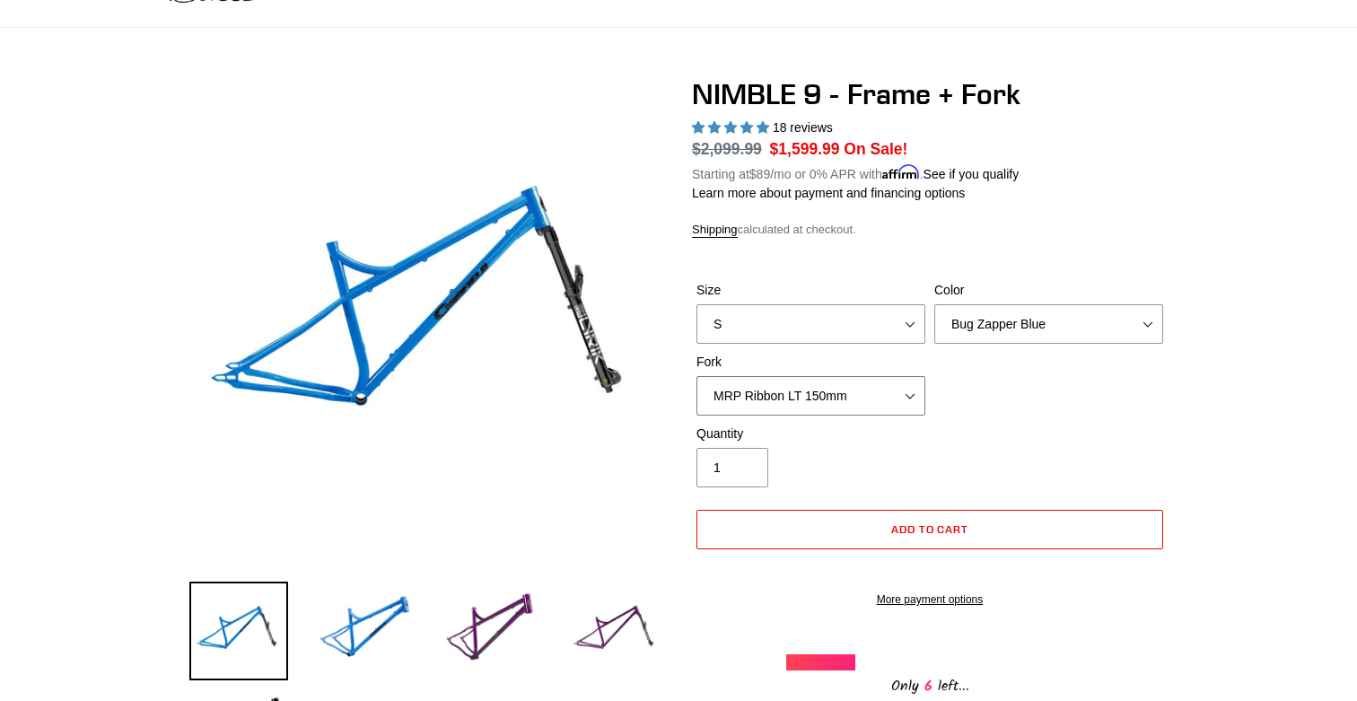
click at [894, 390] on select "MRP Ribbon LT 150mm Fox 36 Factory Grip X 150mm (Special Order) RockShox Lyrik …" at bounding box center [810, 395] width 229 height 39
click at [992, 315] on select "Bug Zapper Blue Purple Haze - Sold Out Galaxy Black" at bounding box center [1048, 323] width 229 height 39
select select "Galaxy Black"
click at [934, 304] on select "Bug Zapper Blue Purple Haze - Sold Out Galaxy Black" at bounding box center [1048, 323] width 229 height 39
click at [841, 307] on select "S M L XL" at bounding box center [810, 323] width 229 height 39
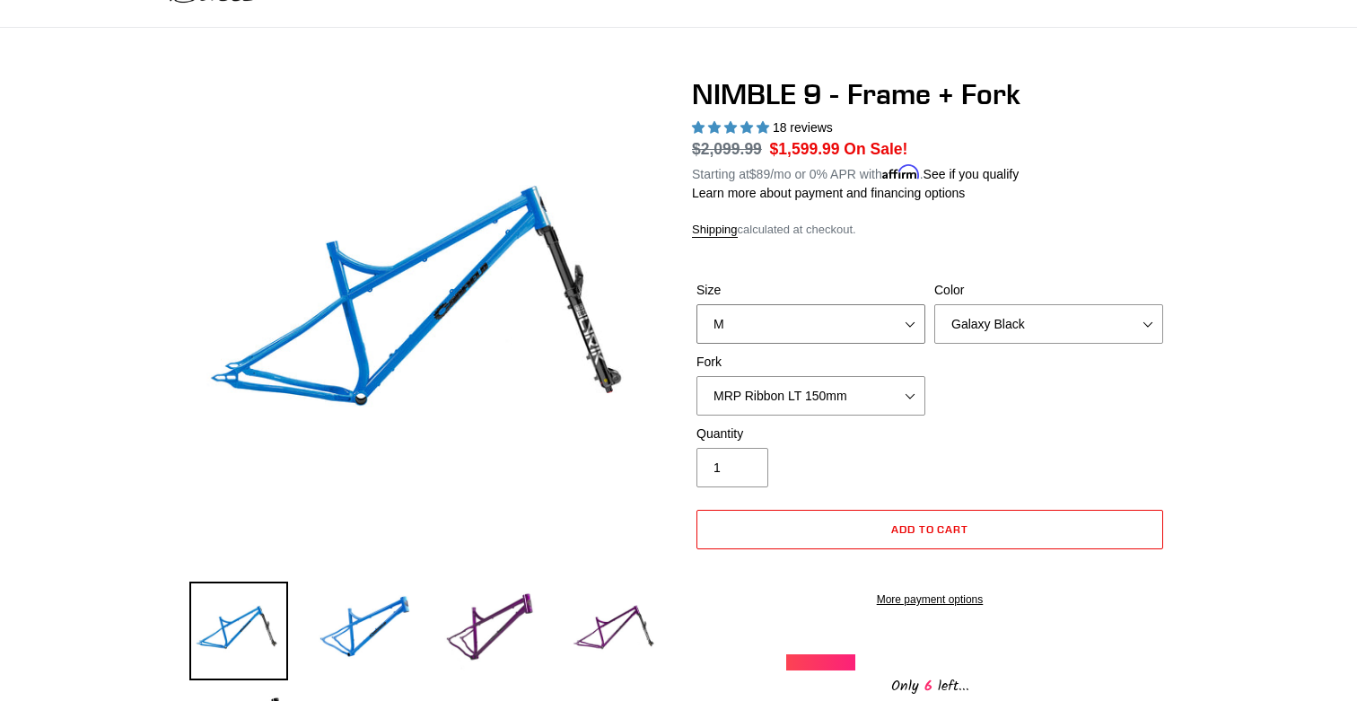
click at [696, 304] on select "S M L XL" at bounding box center [810, 323] width 229 height 39
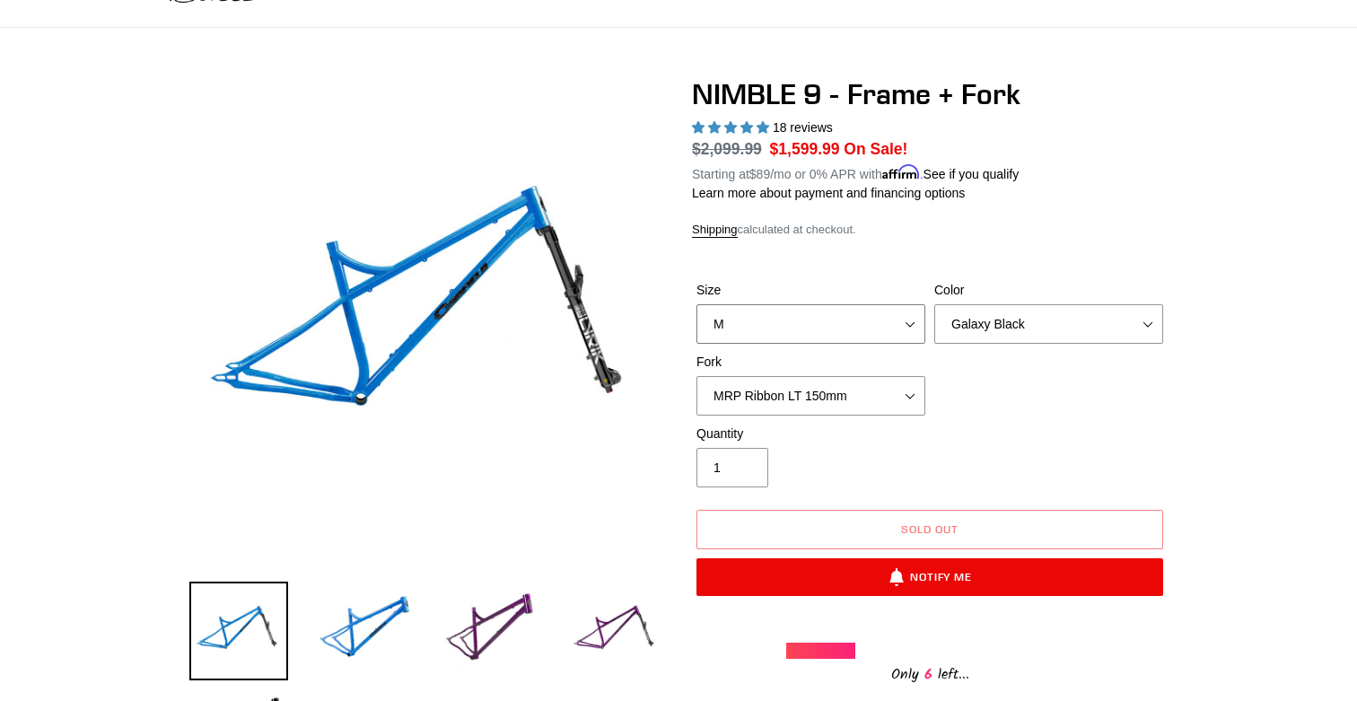
click at [801, 323] on select "S M L XL" at bounding box center [810, 323] width 229 height 39
select select "S"
click at [696, 304] on select "S M L XL" at bounding box center [810, 323] width 229 height 39
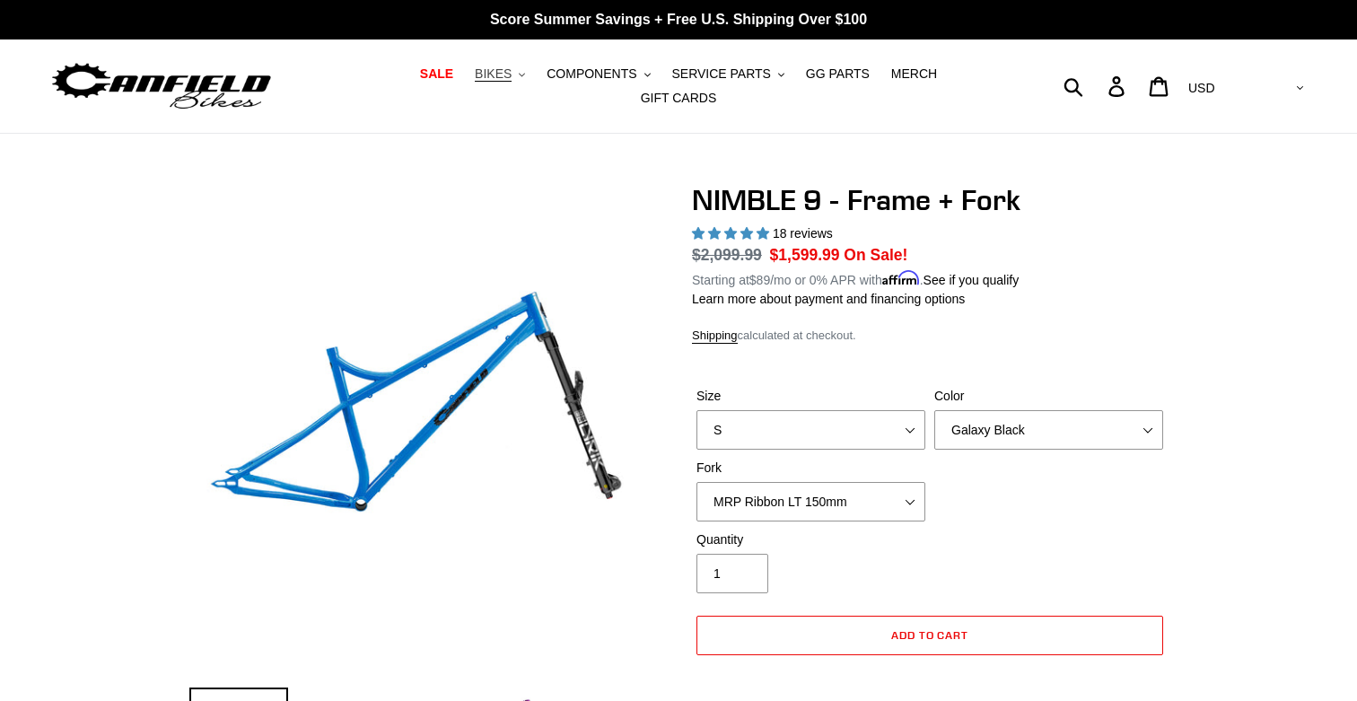
click at [475, 82] on span "BIKES" at bounding box center [493, 73] width 37 height 15
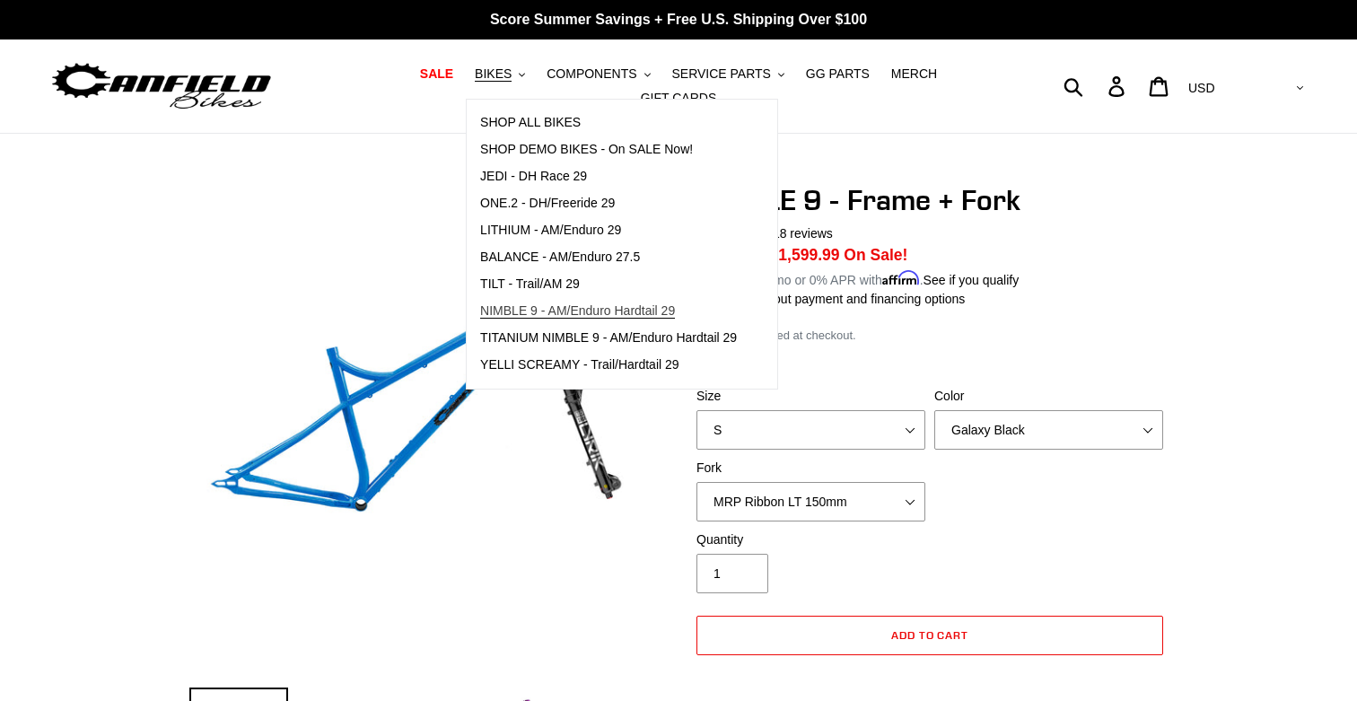
click at [480, 317] on span "NIMBLE 9 - AM/Enduro Hardtail 29" at bounding box center [577, 310] width 195 height 15
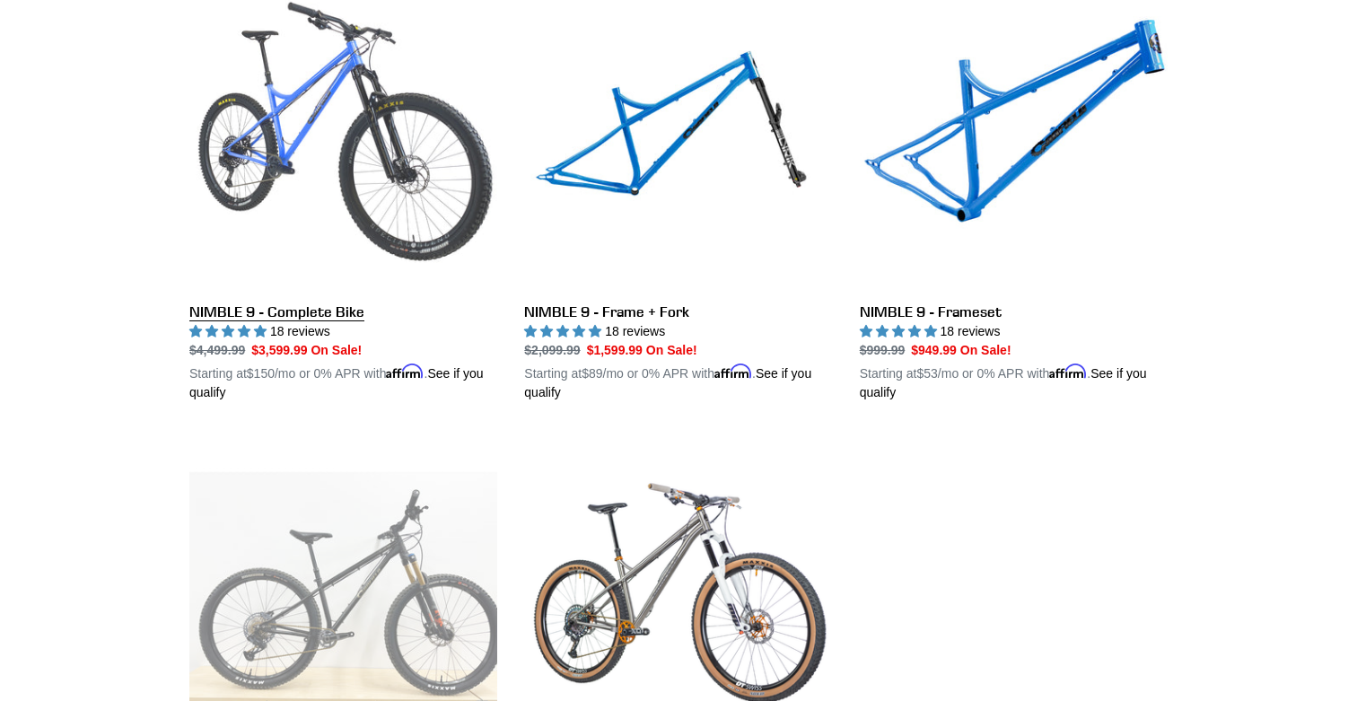
scroll to position [549, 0]
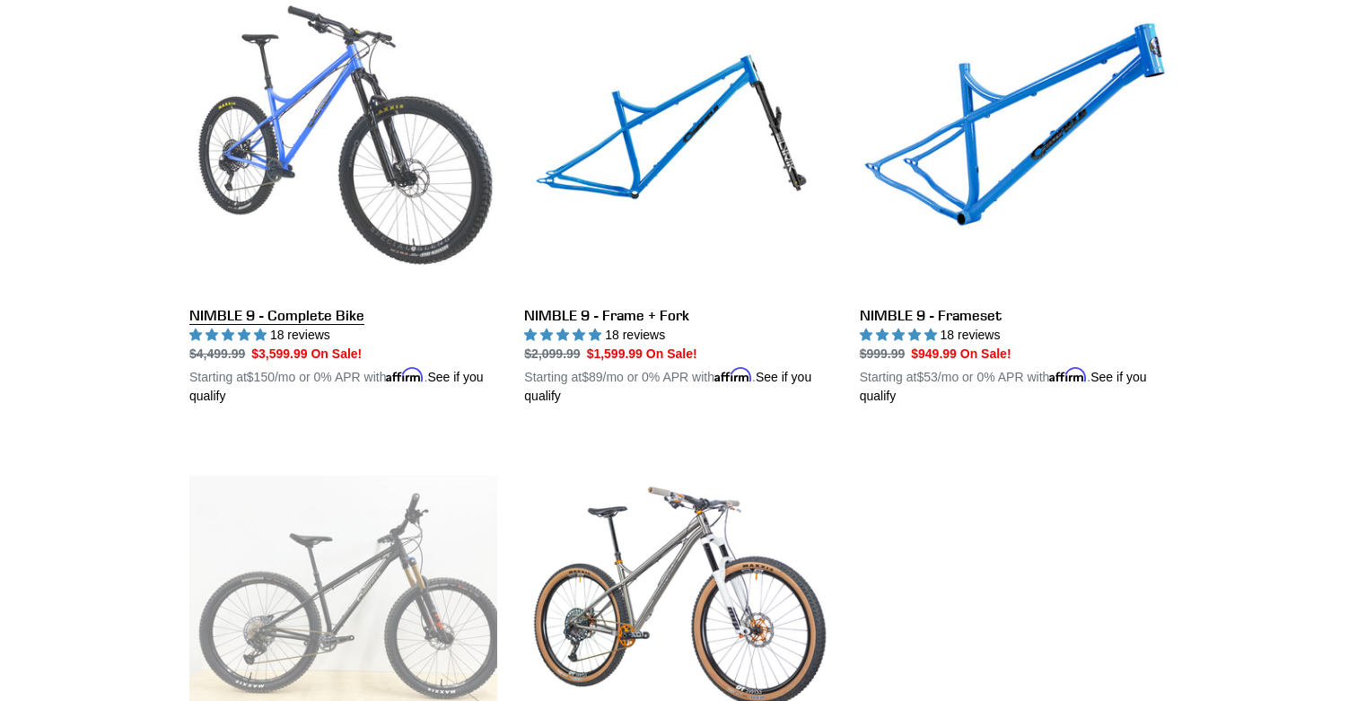
click at [371, 106] on link "NIMBLE 9 - Complete Bike" at bounding box center [343, 196] width 308 height 420
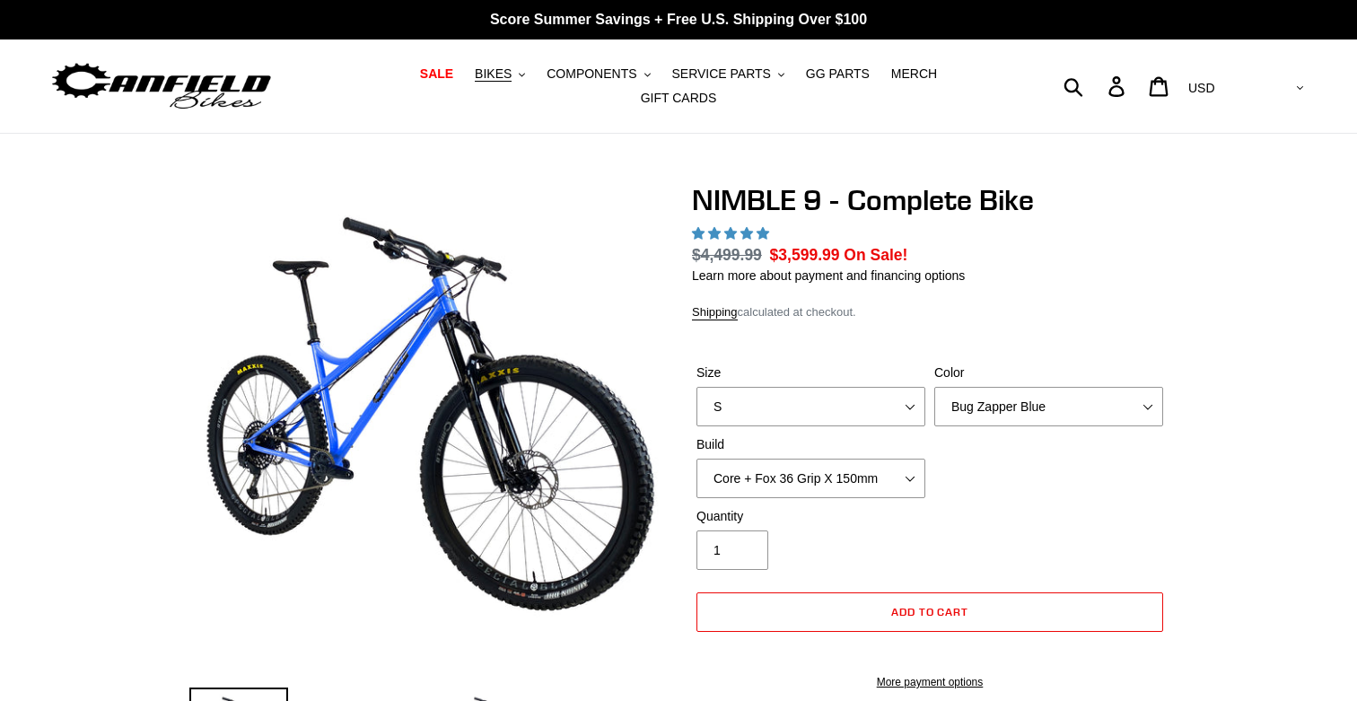
select select "highest-rating"
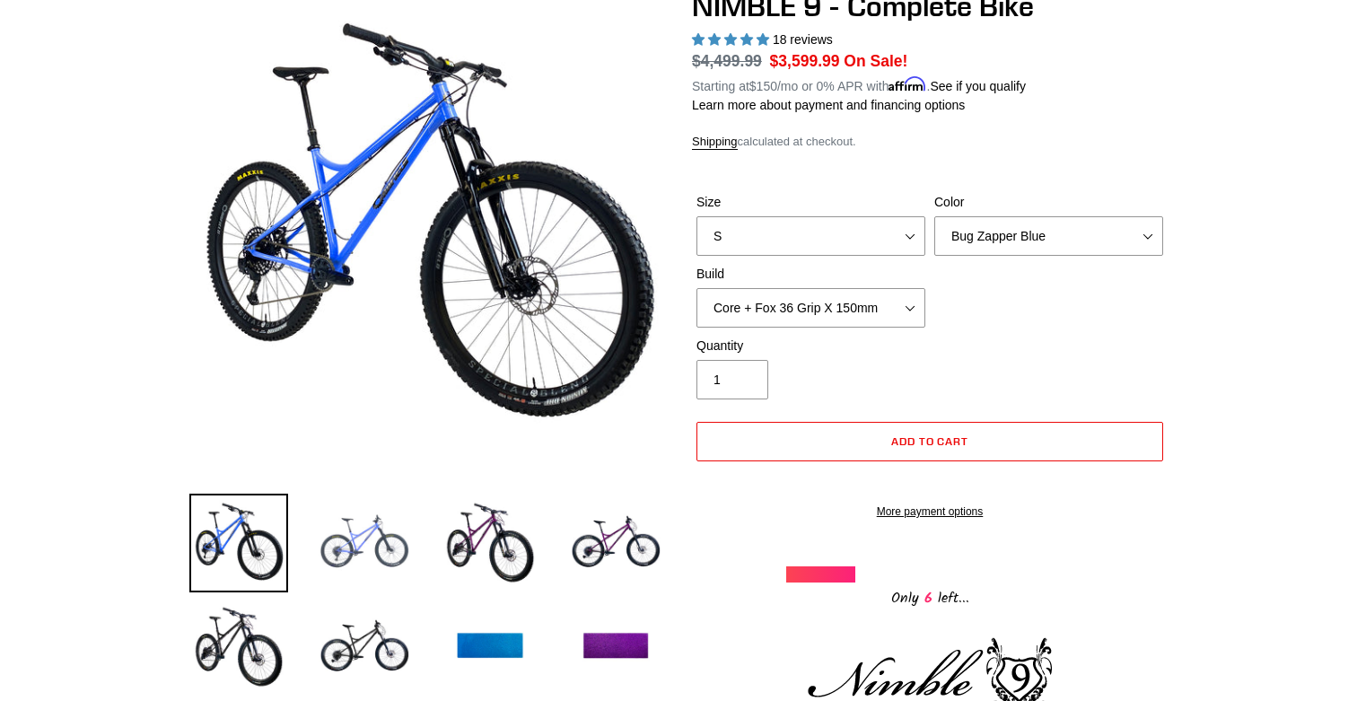
scroll to position [195, 0]
click at [360, 535] on img at bounding box center [364, 542] width 99 height 99
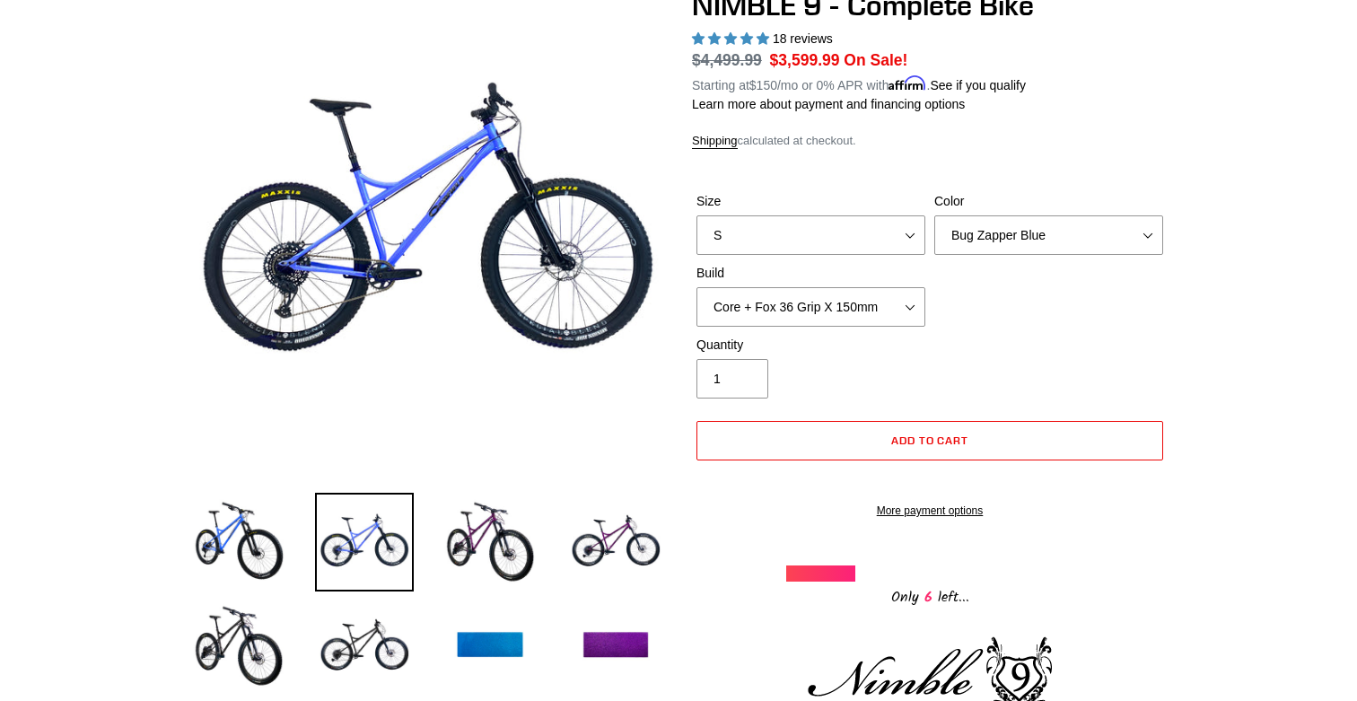
scroll to position [164, 0]
